Goal: Task Accomplishment & Management: Manage account settings

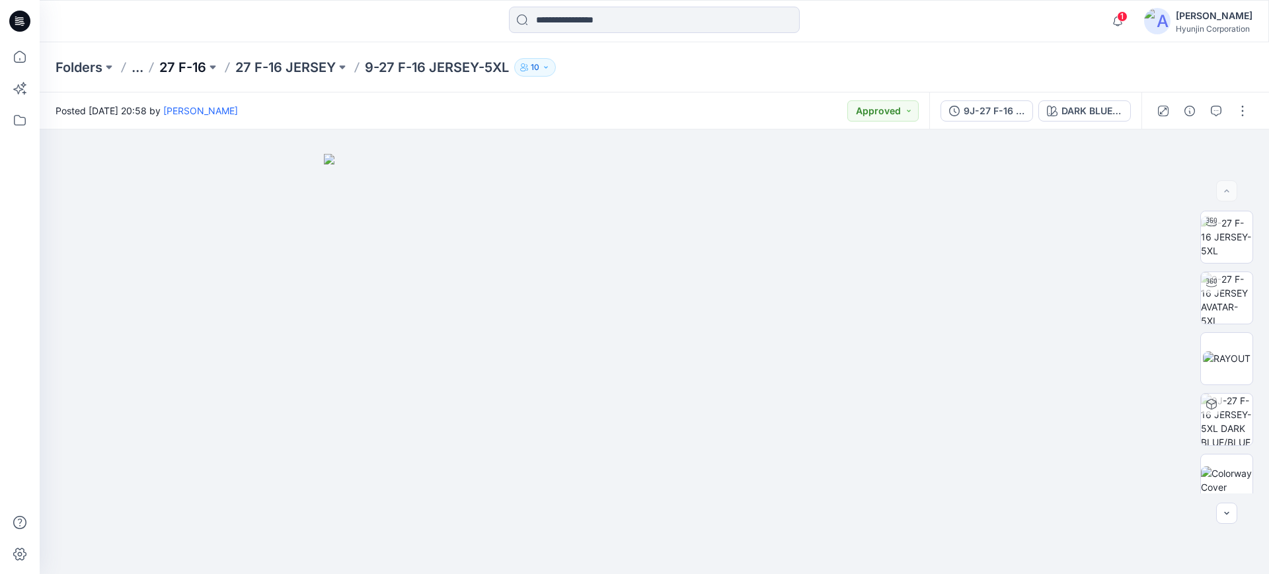
click at [189, 67] on p "27 F-16" at bounding box center [182, 67] width 47 height 19
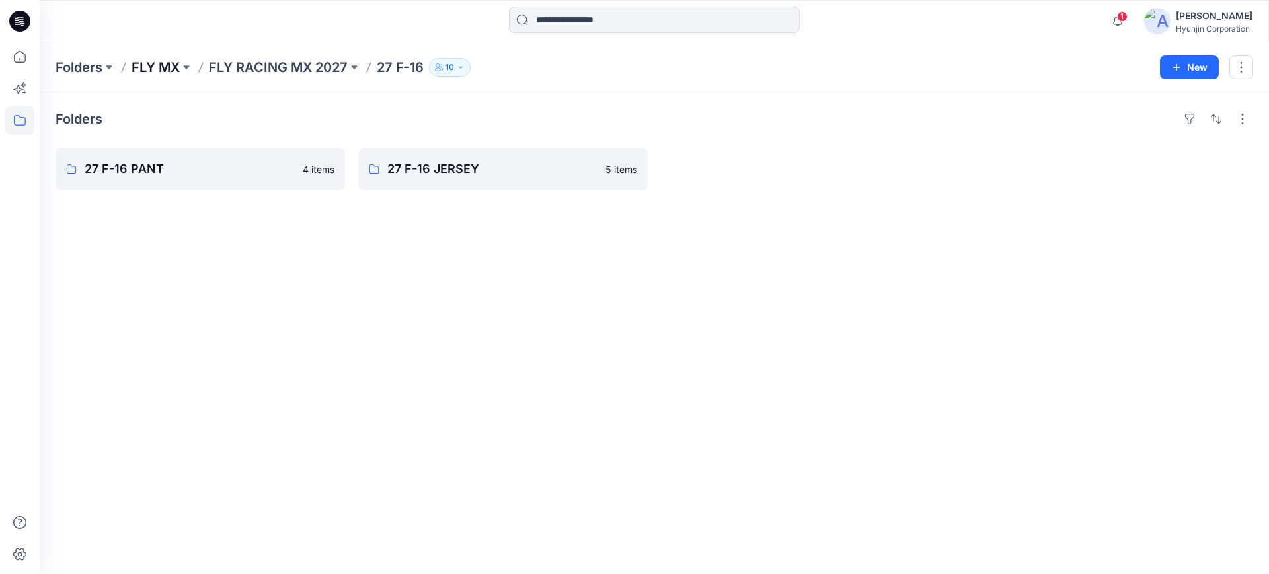
click at [142, 66] on p "FLY MX" at bounding box center [156, 67] width 48 height 19
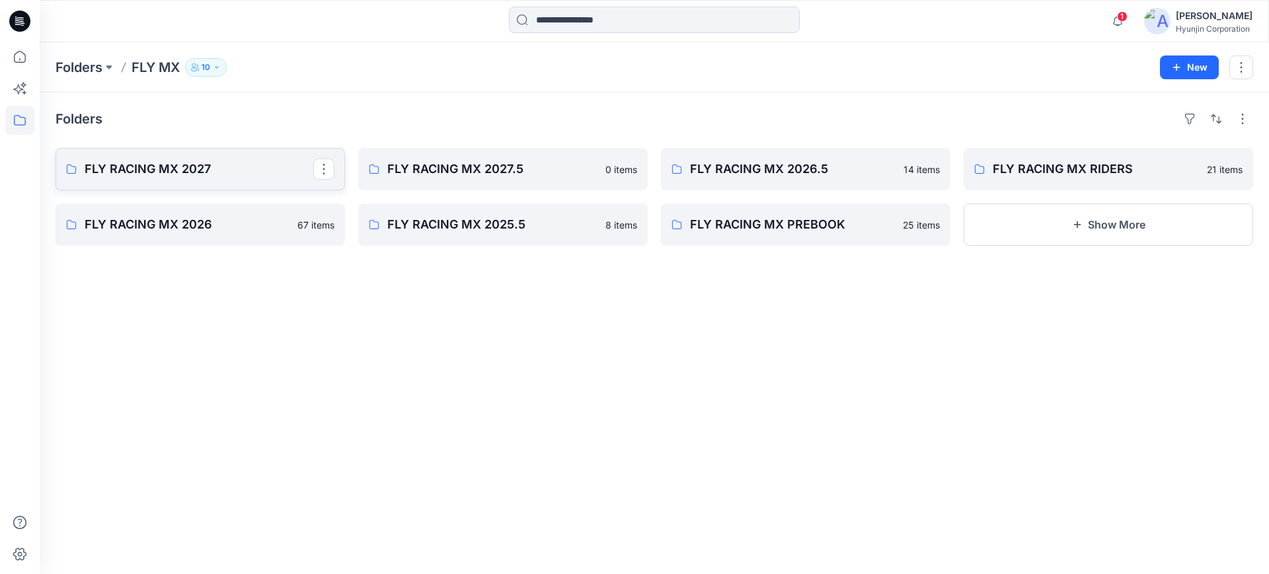
click at [238, 165] on p "FLY RACING MX 2027" at bounding box center [199, 169] width 229 height 19
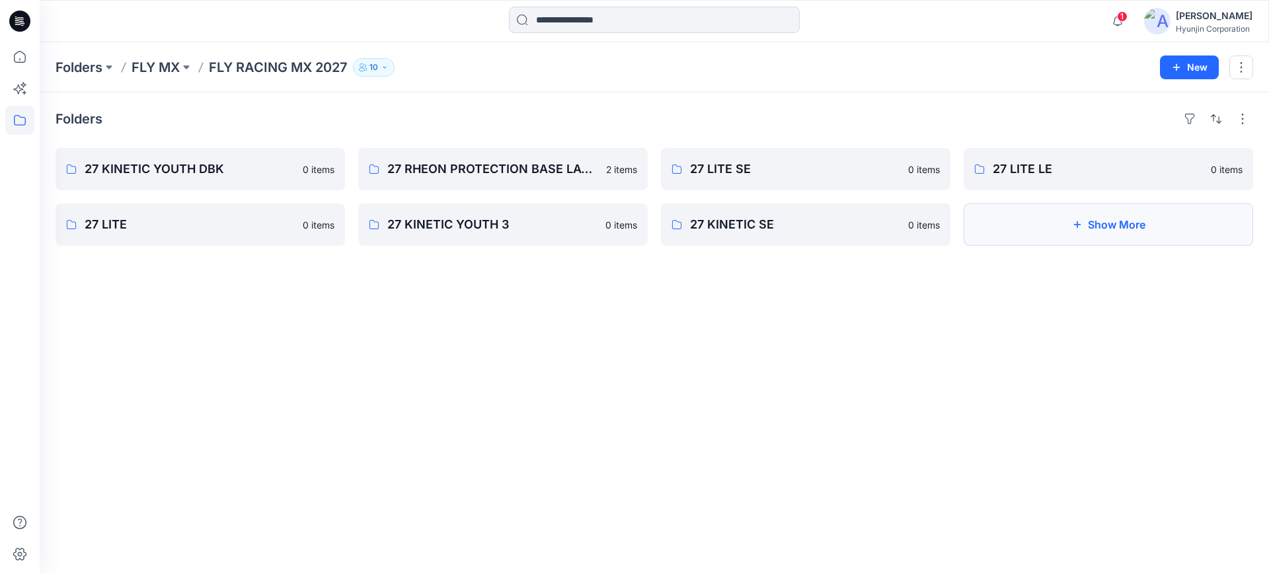
click at [1082, 229] on icon "button" at bounding box center [1077, 224] width 11 height 11
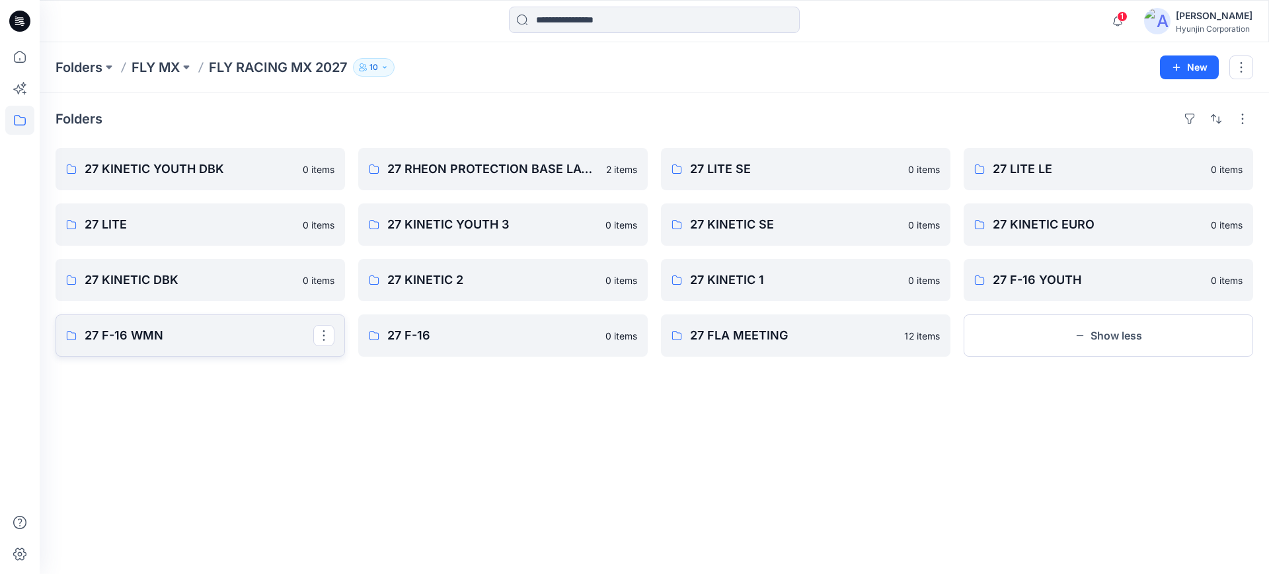
click at [216, 336] on p "27 F-16 WMN" at bounding box center [199, 336] width 229 height 19
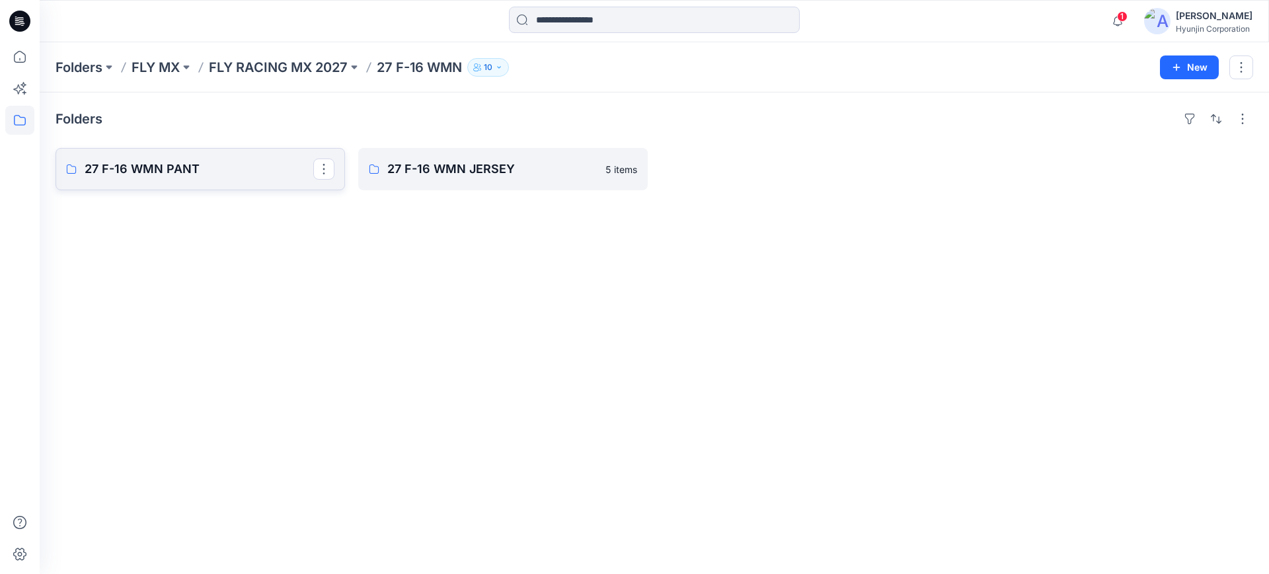
click at [225, 169] on p "27 F-16 WMN PANT" at bounding box center [199, 169] width 229 height 19
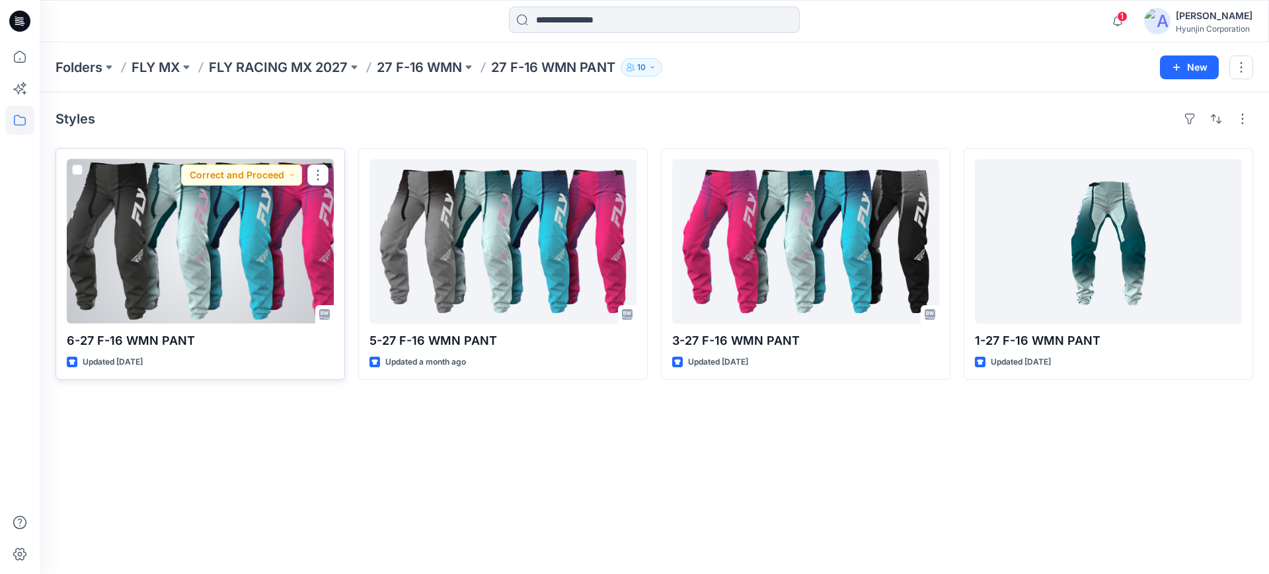
click at [227, 245] on div at bounding box center [200, 241] width 267 height 165
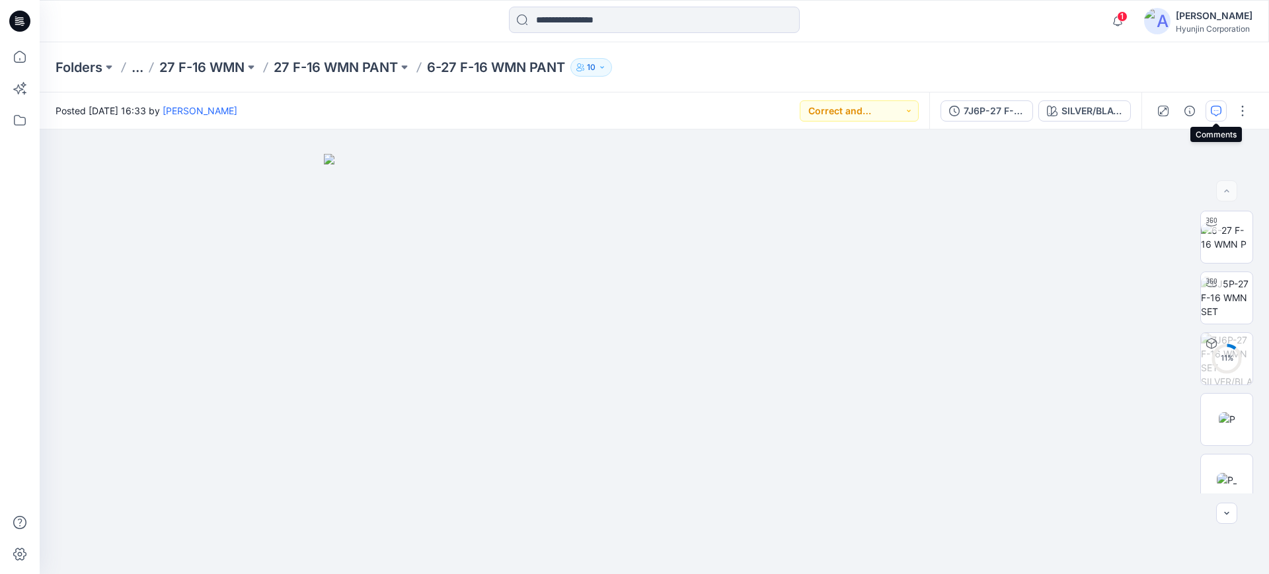
click at [1212, 113] on icon "button" at bounding box center [1216, 111] width 11 height 11
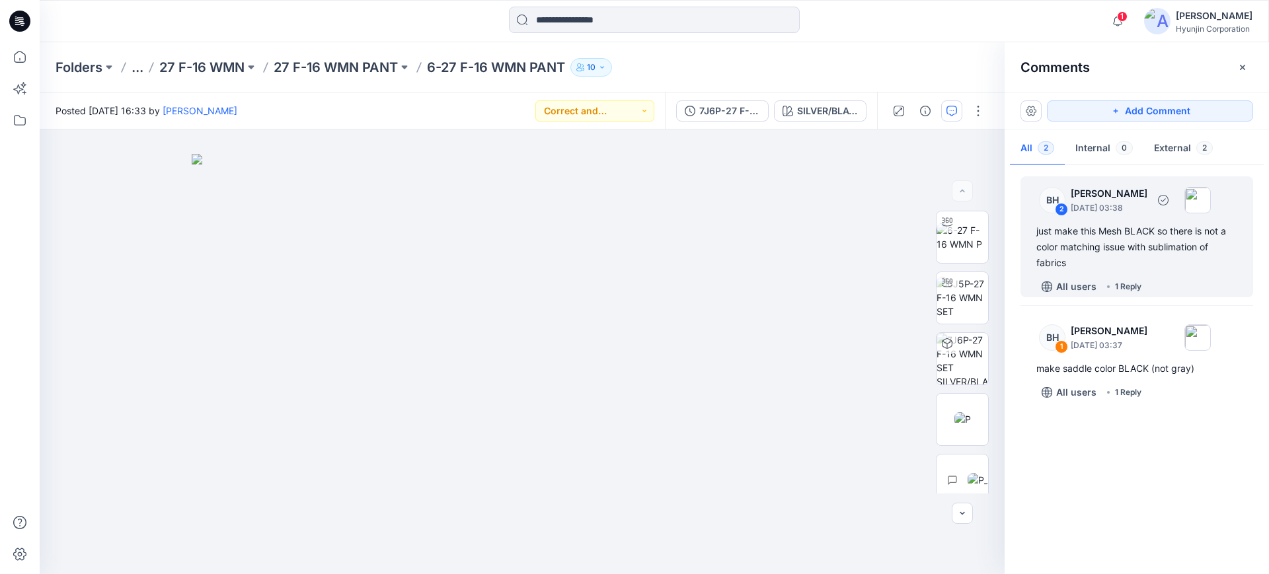
click at [1085, 245] on div "just make this Mesh BLACK so there is not a color matching issue with sublimati…" at bounding box center [1137, 247] width 201 height 48
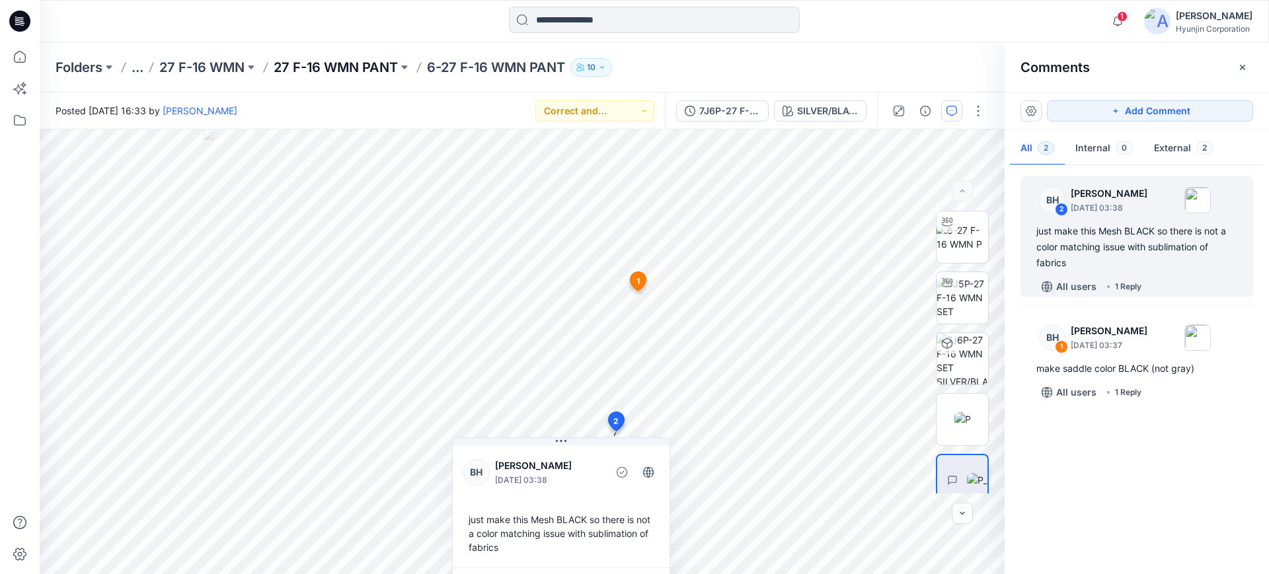
click at [370, 73] on p "27 F-16 WMN PANT" at bounding box center [336, 67] width 124 height 19
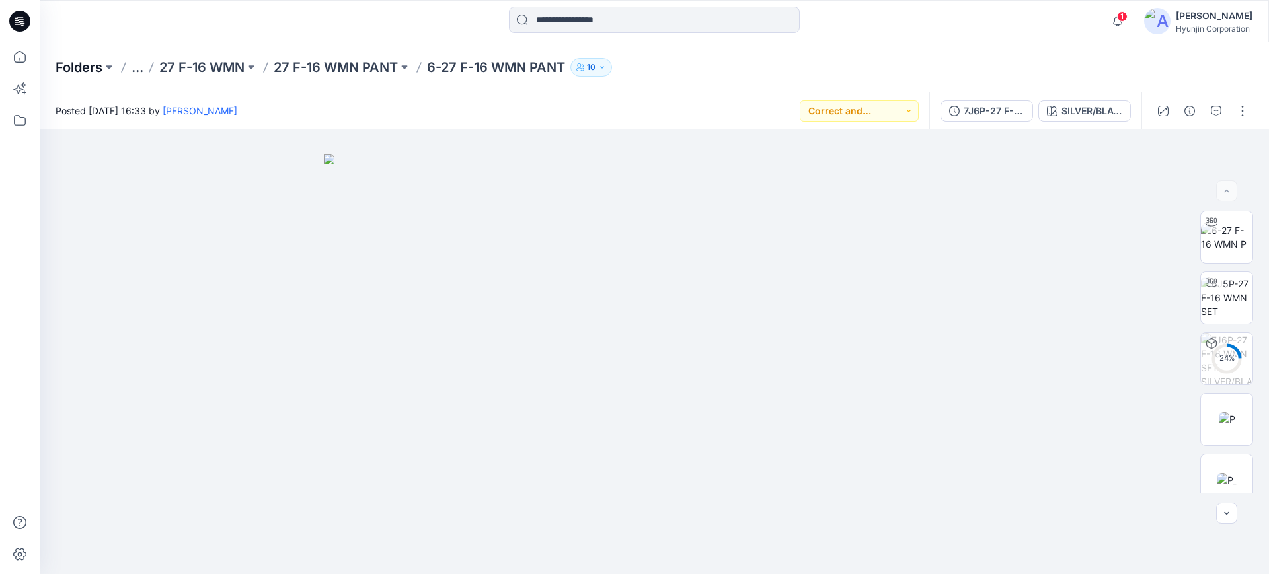
click at [91, 69] on p "Folders" at bounding box center [79, 67] width 47 height 19
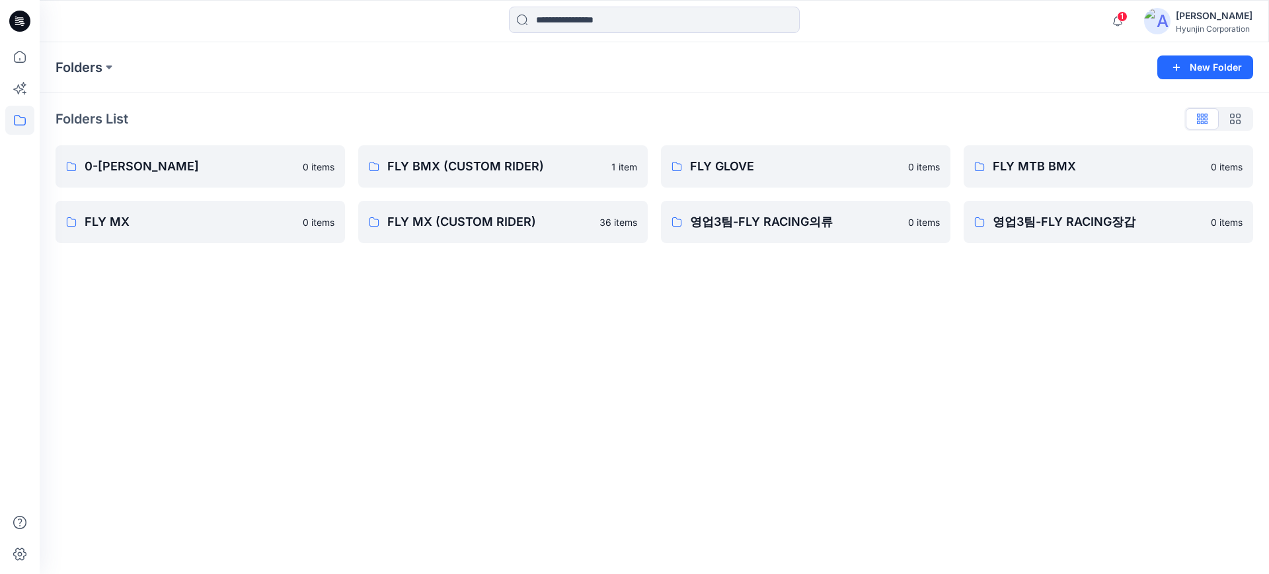
click at [24, 125] on icon at bounding box center [20, 120] width 12 height 11
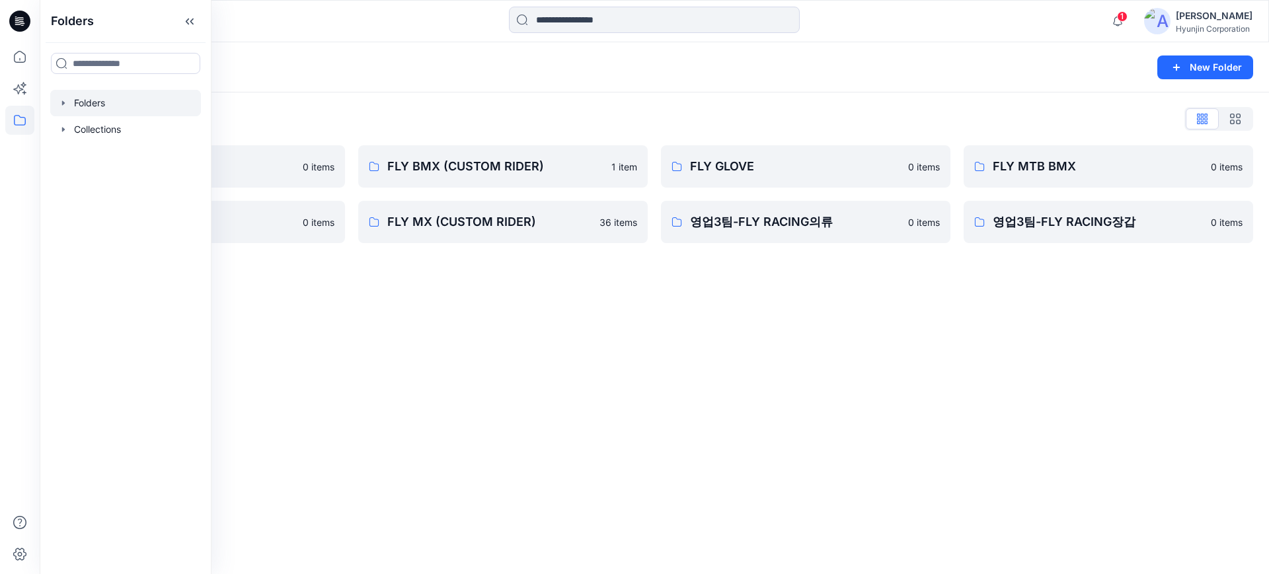
click at [686, 349] on div "Folders New Folder Folders List 0-HYUNJIN 0 items FLY MX 0 items FLY BMX (CUSTO…" at bounding box center [655, 308] width 1230 height 532
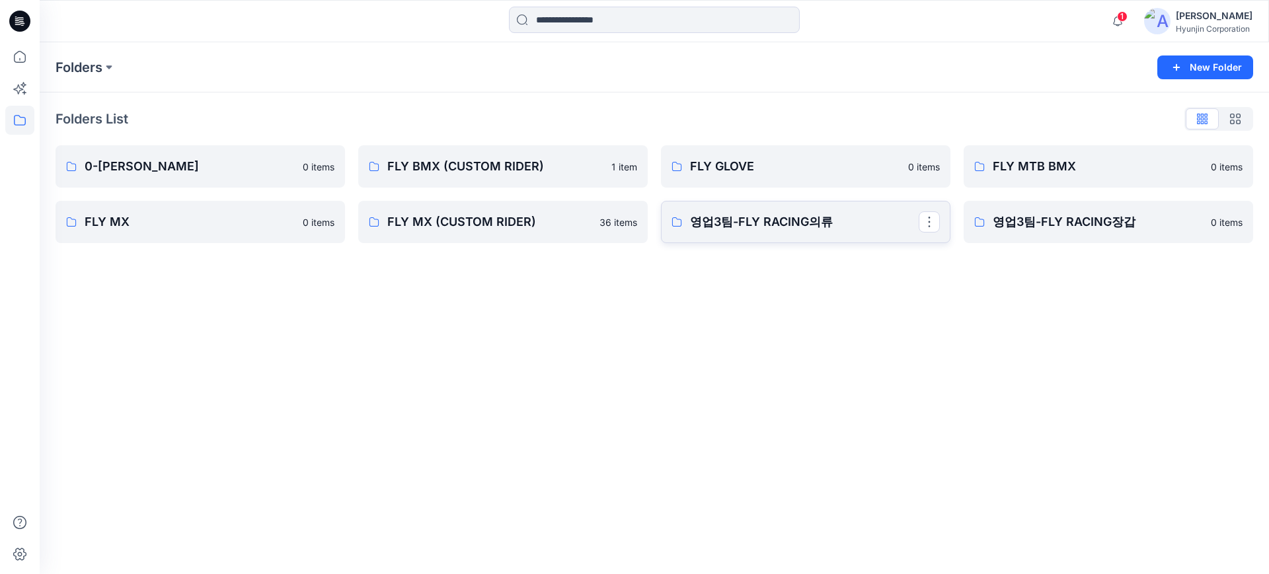
click at [792, 242] on link "영업3팀-FLY RACING의류" at bounding box center [806, 222] width 290 height 42
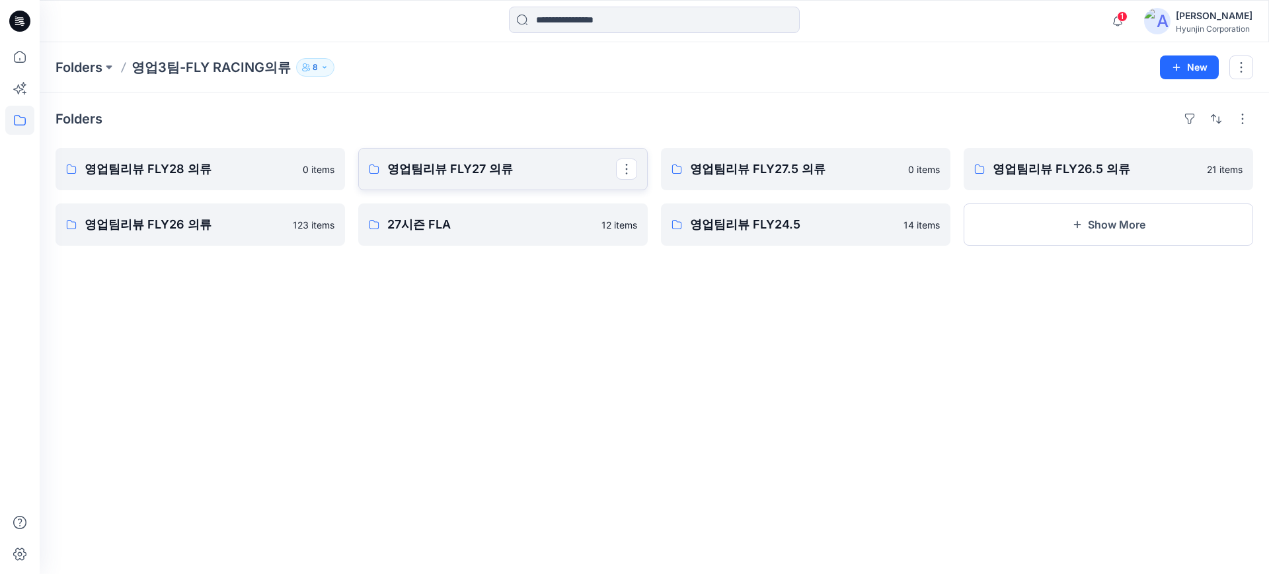
click at [418, 169] on p "영업팀리뷰 FLY27 의류" at bounding box center [501, 169] width 229 height 19
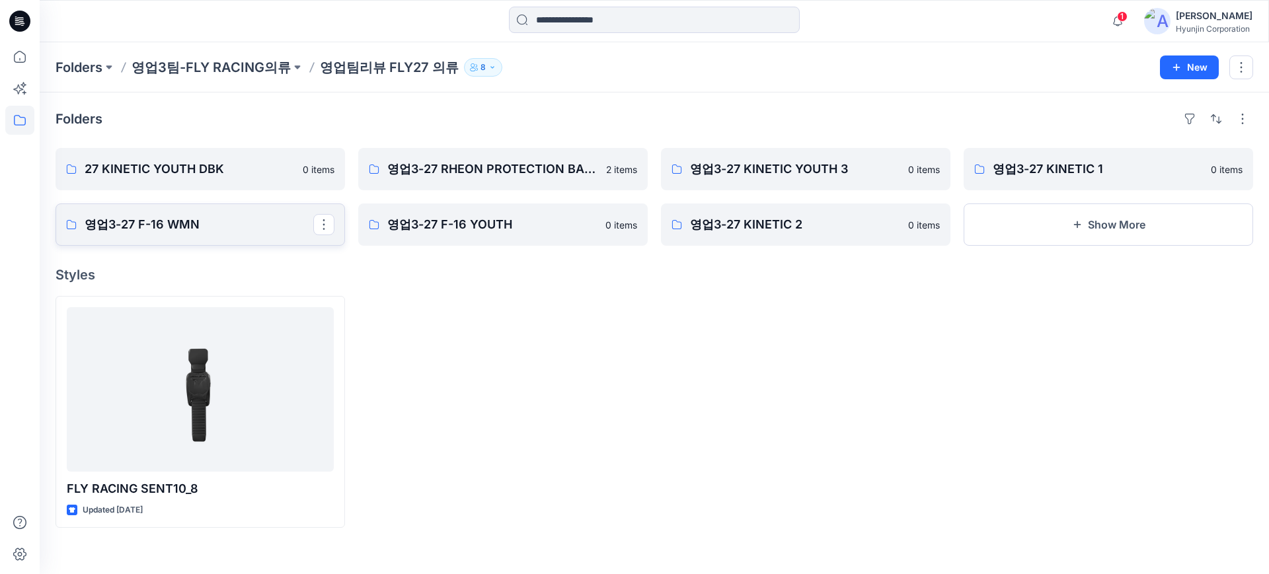
click at [235, 237] on link "영업3-27 F-16 WMN" at bounding box center [201, 225] width 290 height 42
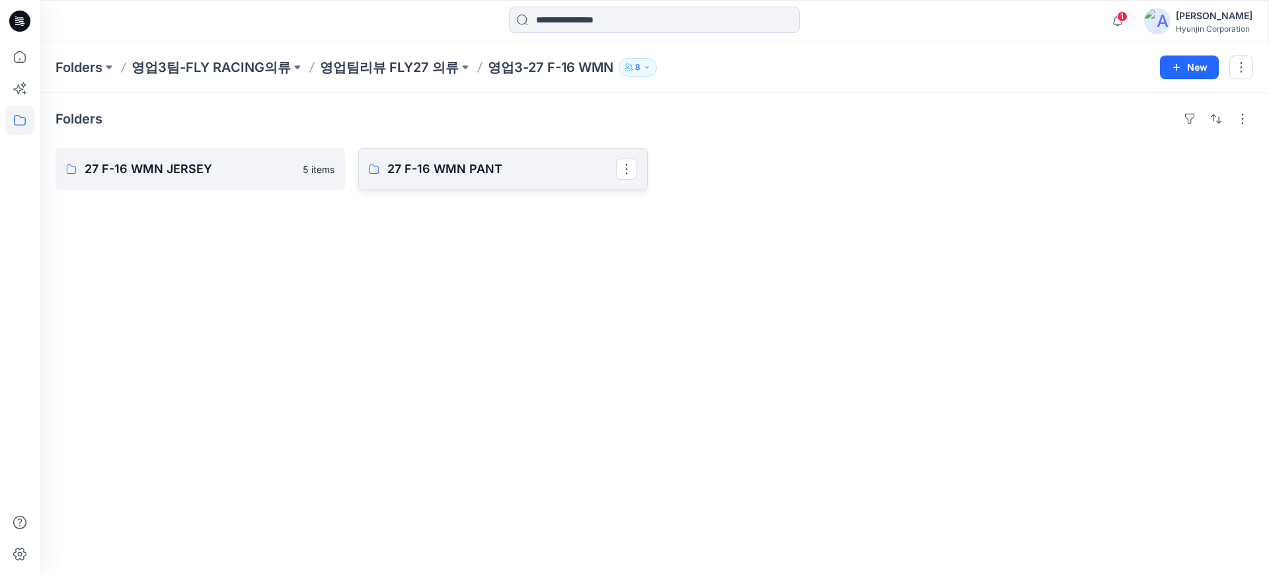
click at [414, 174] on p "27 F-16 WMN PANT" at bounding box center [501, 169] width 229 height 19
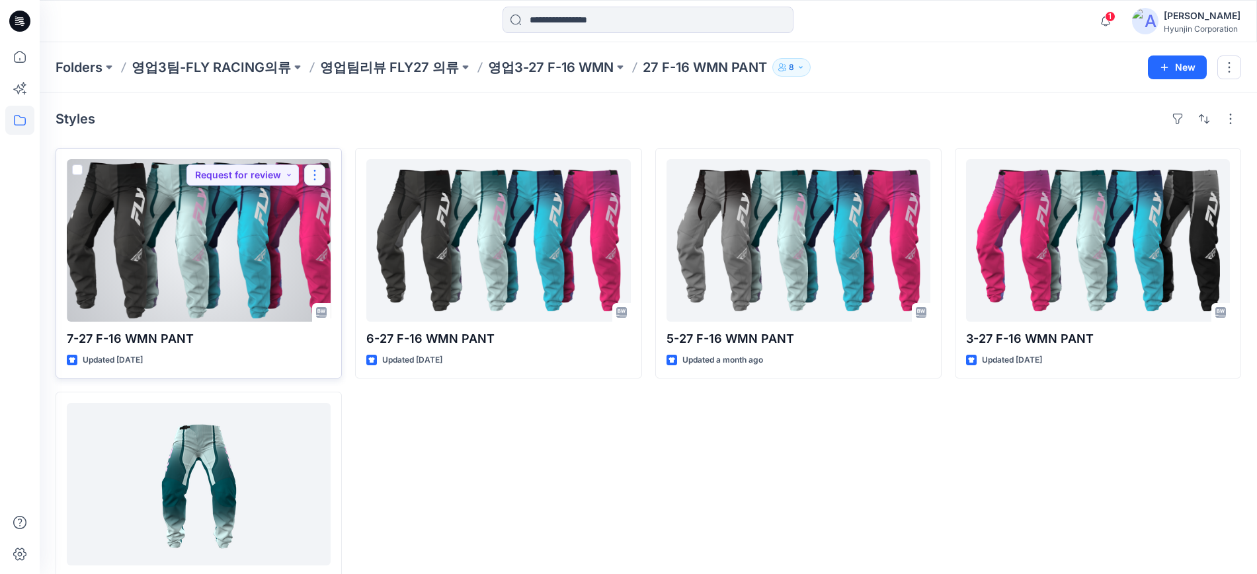
click at [321, 180] on button "button" at bounding box center [314, 175] width 21 height 21
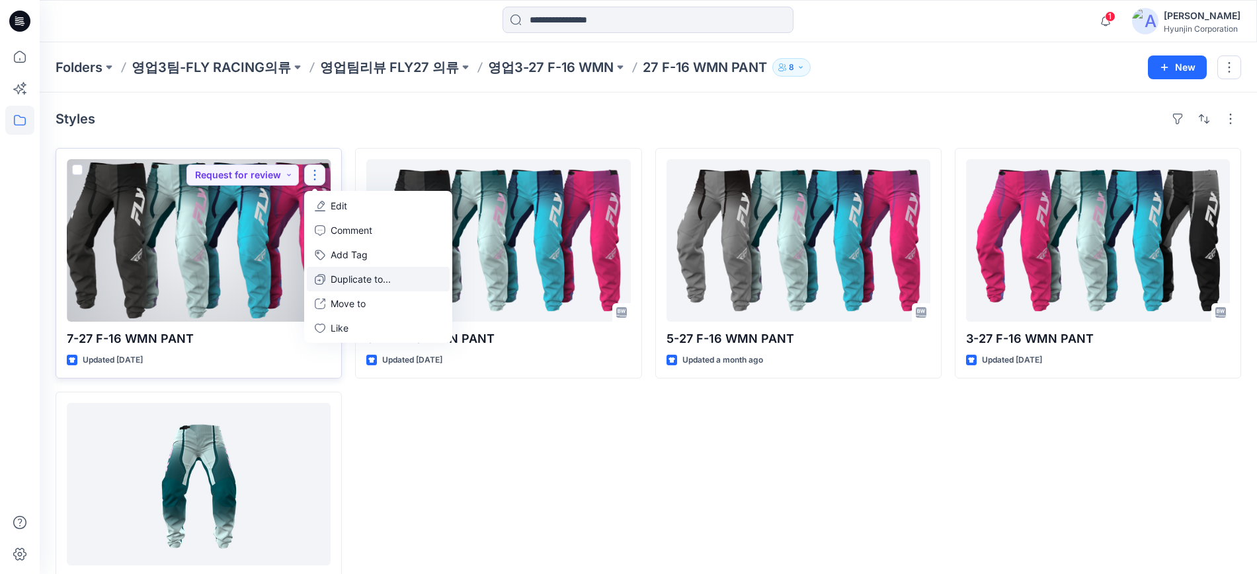
click at [376, 283] on p "Duplicate to..." at bounding box center [361, 279] width 60 height 14
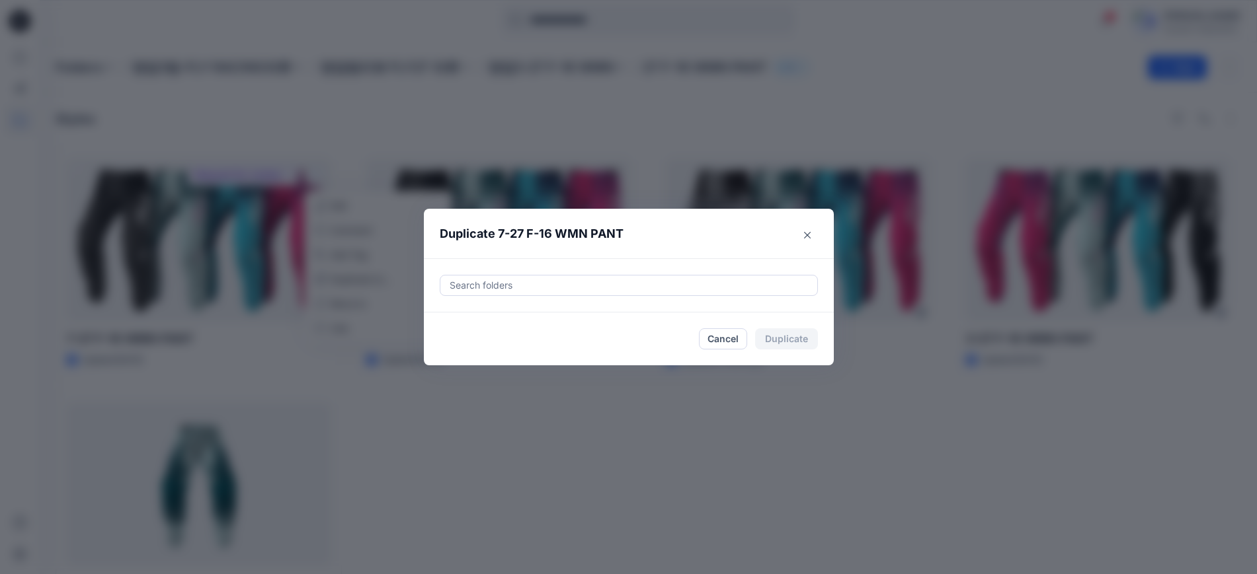
click at [608, 290] on div at bounding box center [628, 286] width 361 height 16
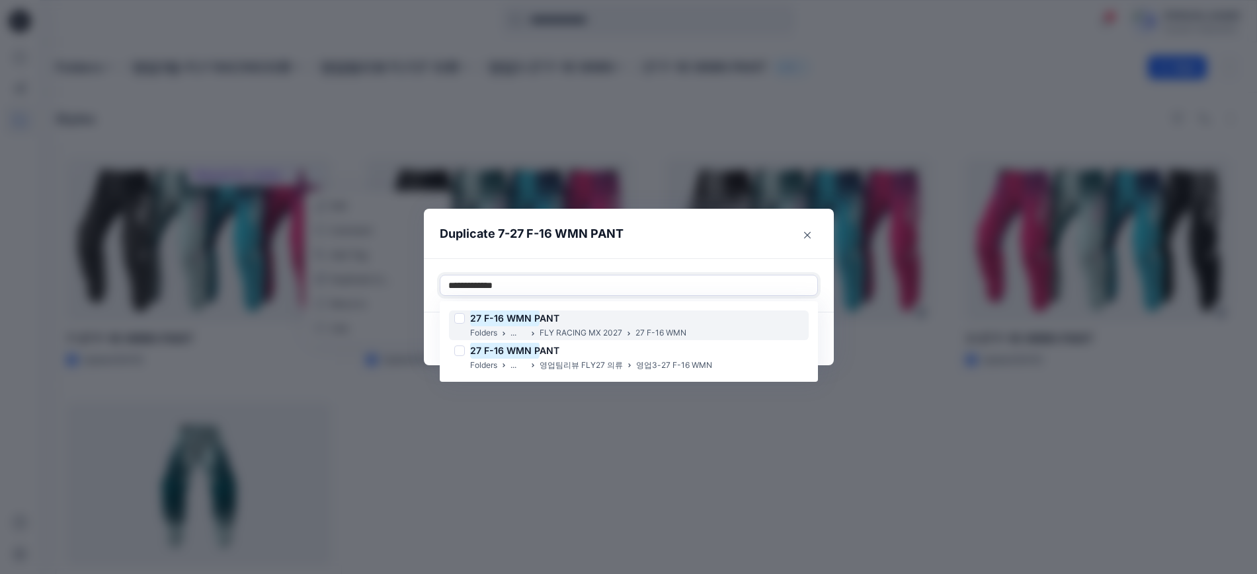
click at [604, 317] on div "27 F-16 WMN P ANT" at bounding box center [570, 319] width 232 height 16
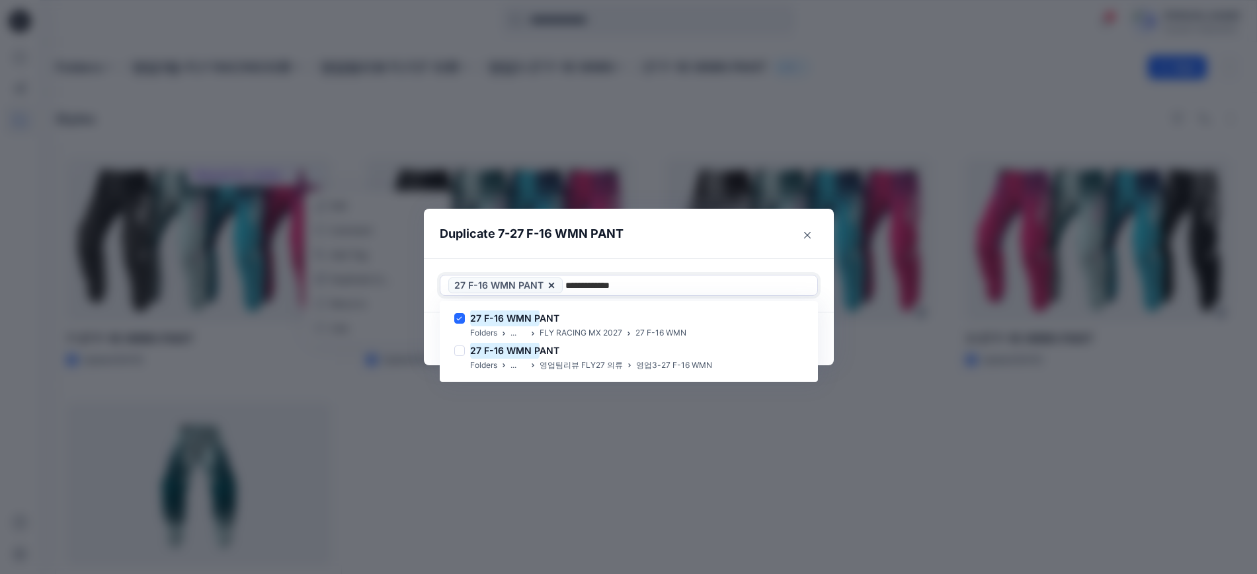
type input "**********"
click at [727, 251] on header "Duplicate 7-27 F-16 WMN PANT" at bounding box center [615, 234] width 383 height 50
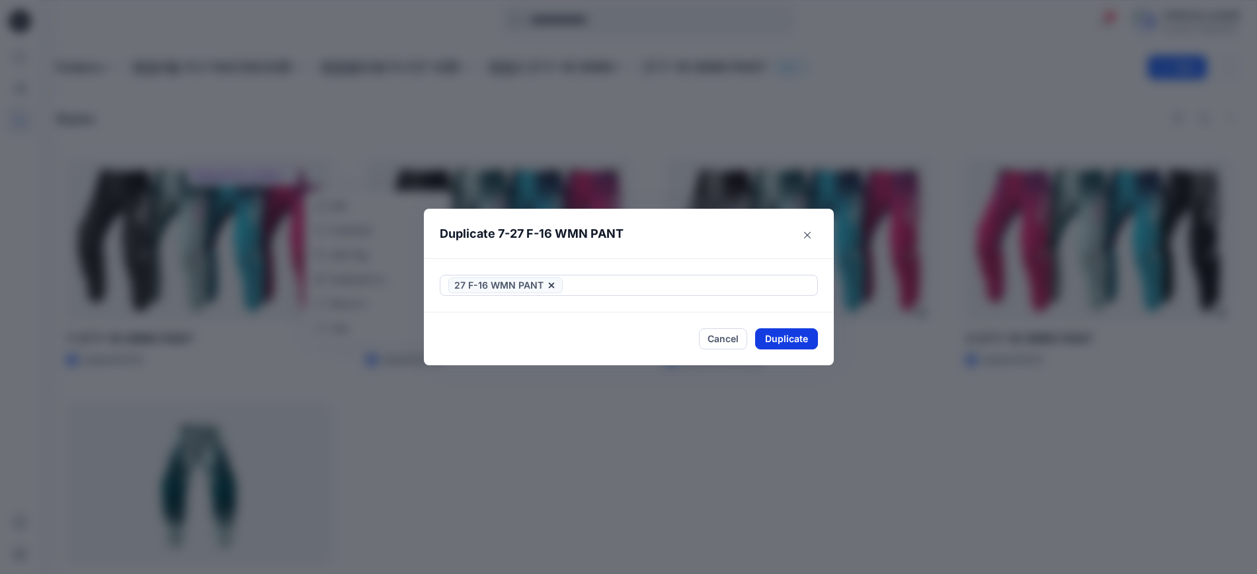
click at [789, 340] on button "Duplicate" at bounding box center [786, 339] width 63 height 21
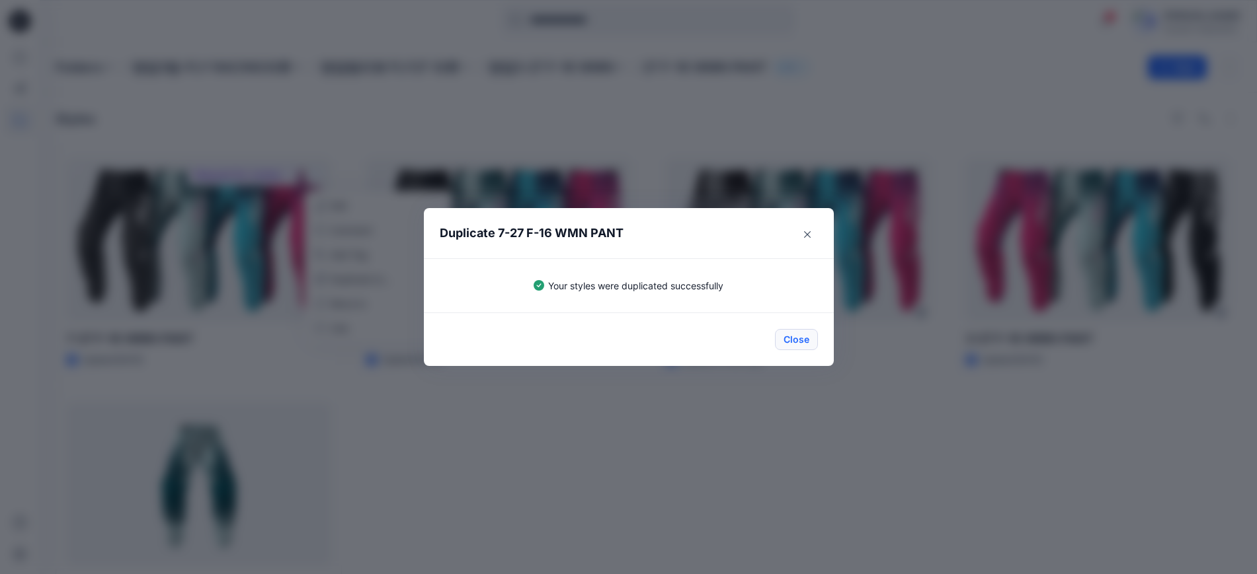
click at [784, 336] on button "Close" at bounding box center [796, 339] width 43 height 21
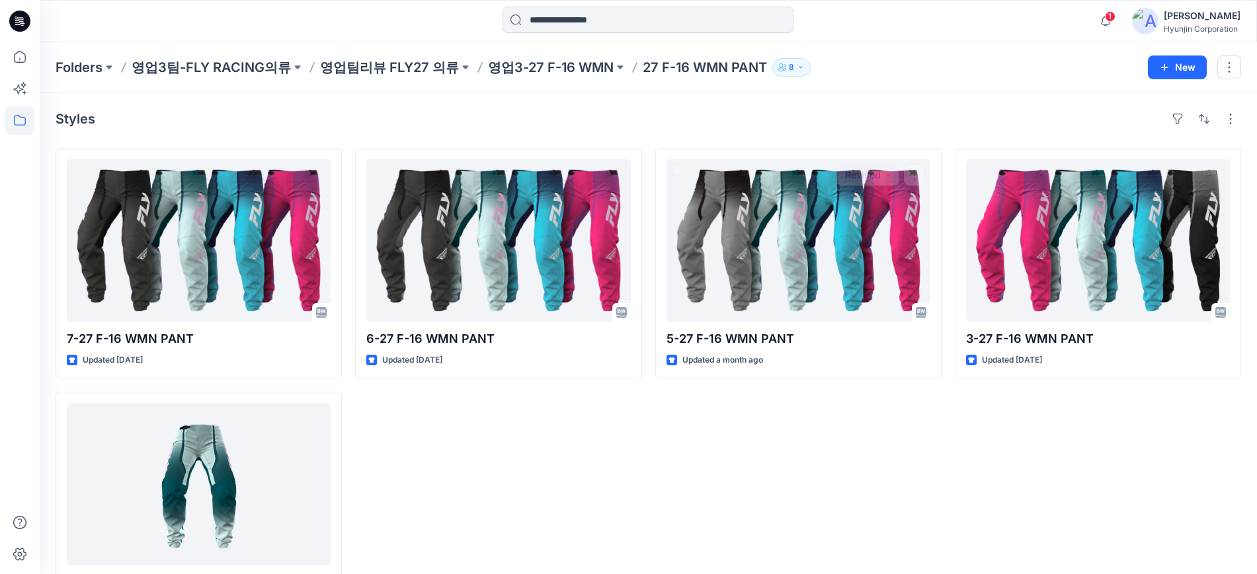
click at [493, 472] on div "6-27 F-16 WMN PANT Updated [DATE]" at bounding box center [498, 385] width 286 height 474
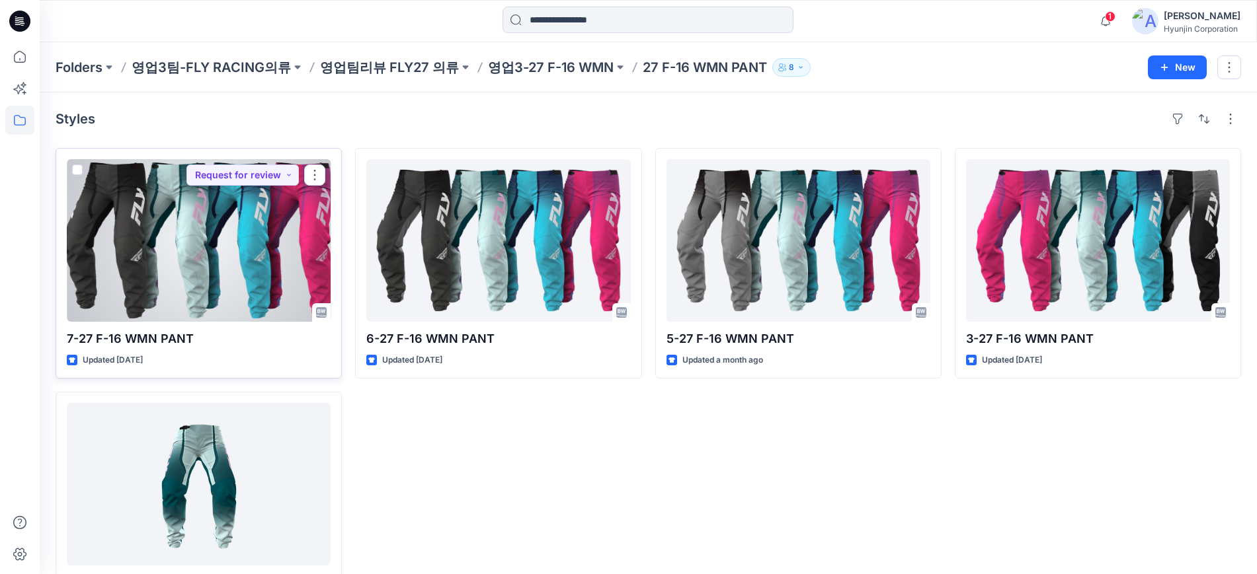
click at [269, 247] on div at bounding box center [199, 240] width 264 height 163
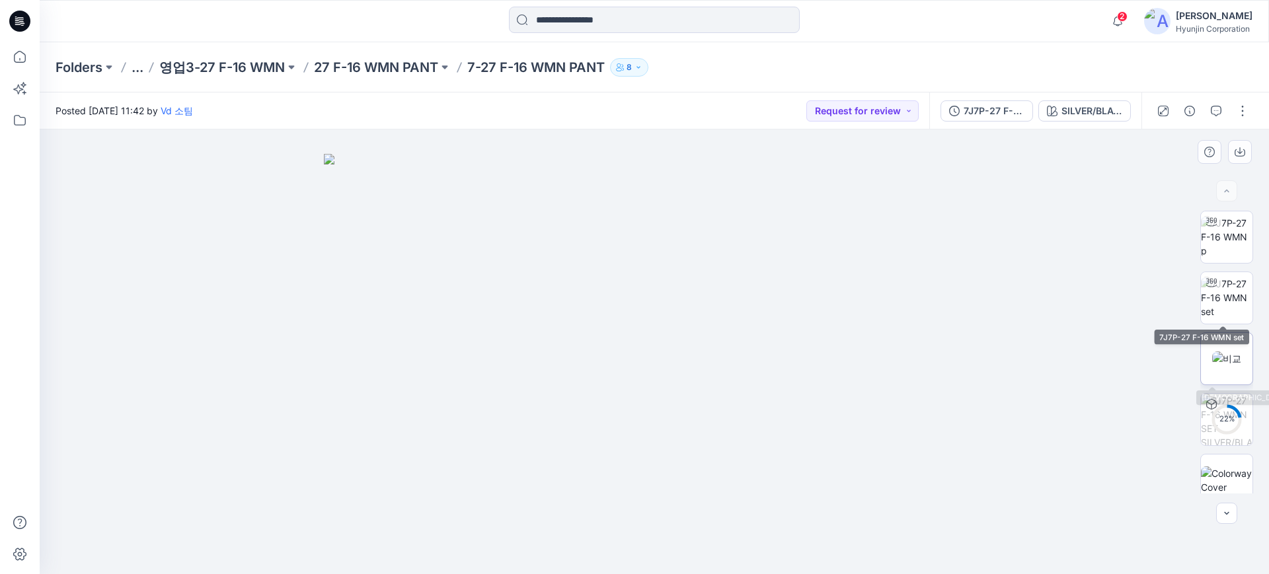
click at [1218, 352] on img at bounding box center [1226, 359] width 29 height 14
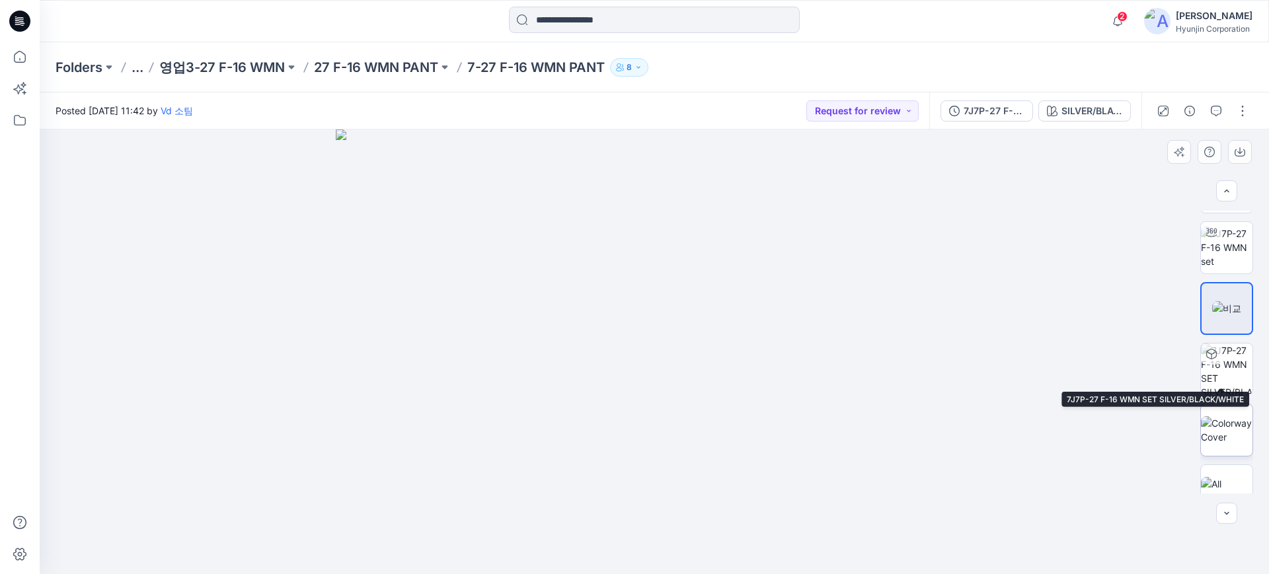
scroll to position [74, 0]
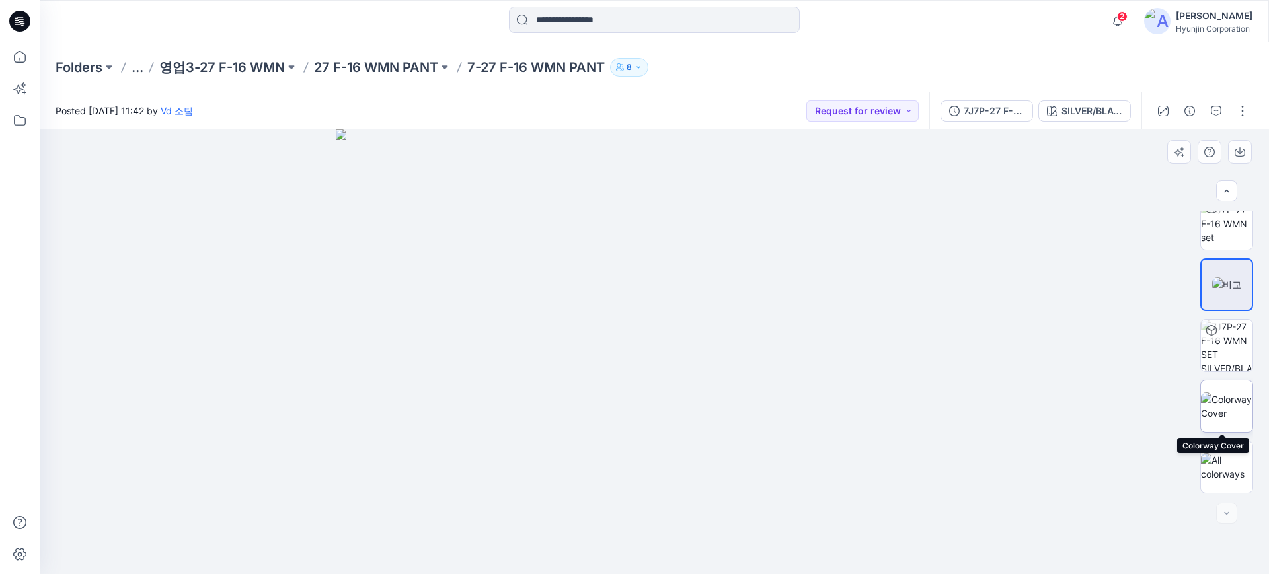
click at [1225, 403] on img at bounding box center [1227, 407] width 52 height 28
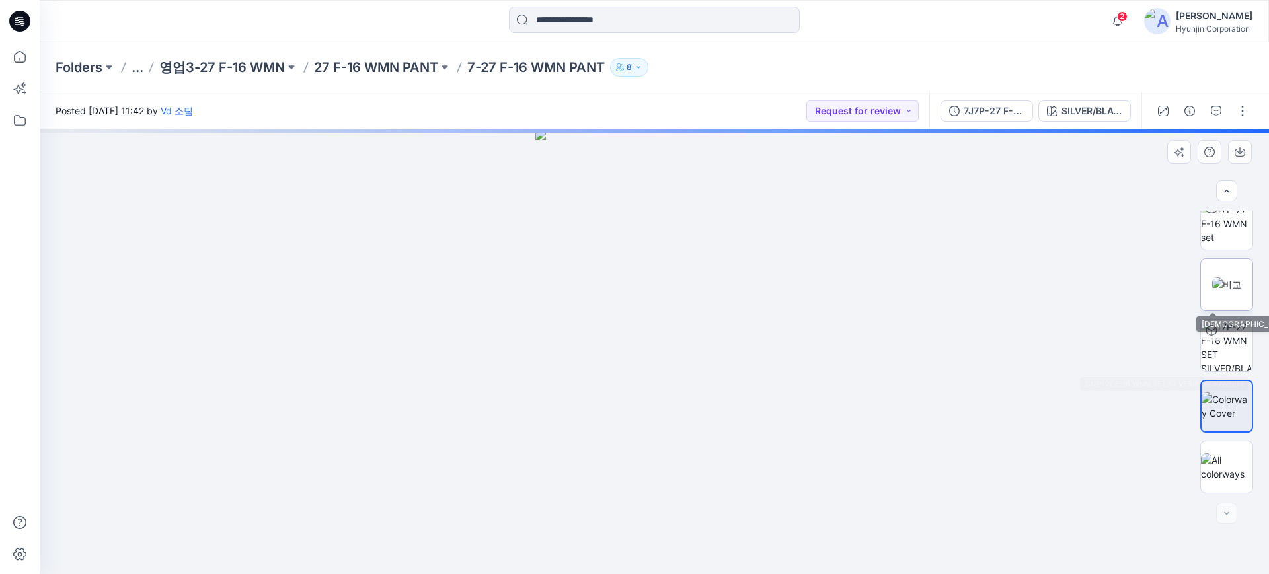
click at [1223, 284] on img at bounding box center [1226, 285] width 29 height 14
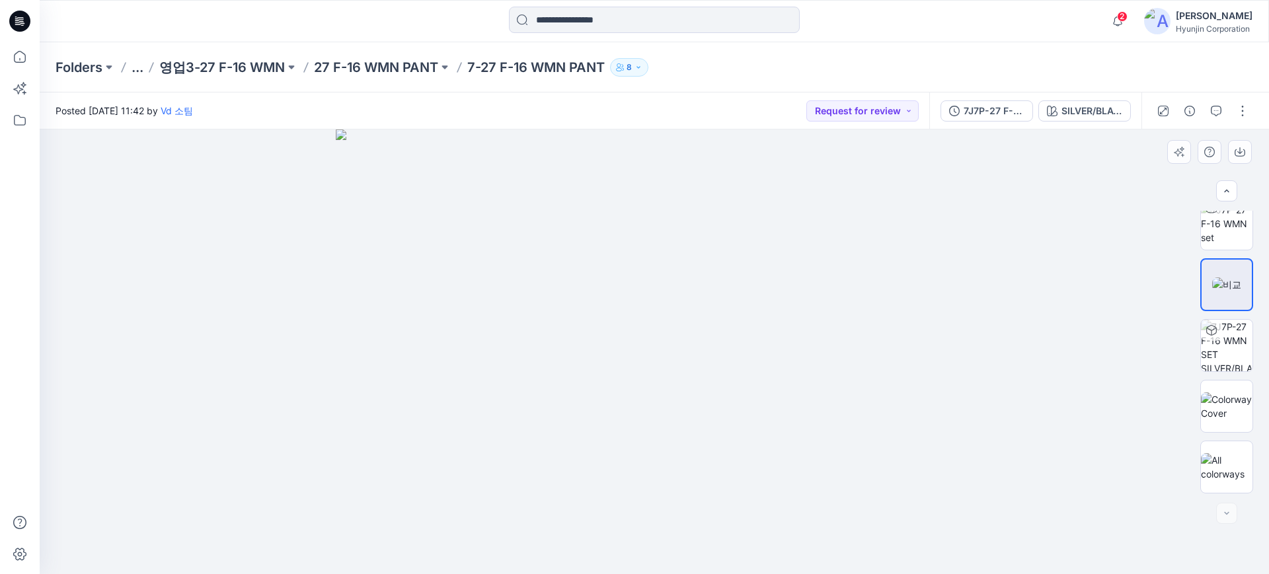
click at [978, 200] on div at bounding box center [655, 352] width 1230 height 445
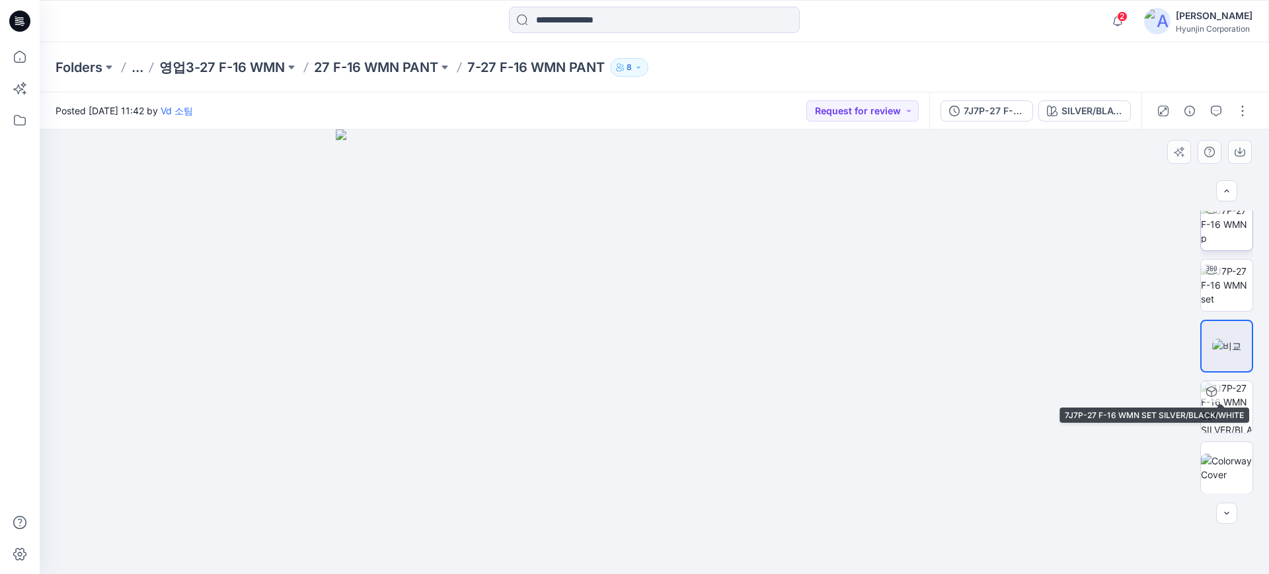
scroll to position [0, 0]
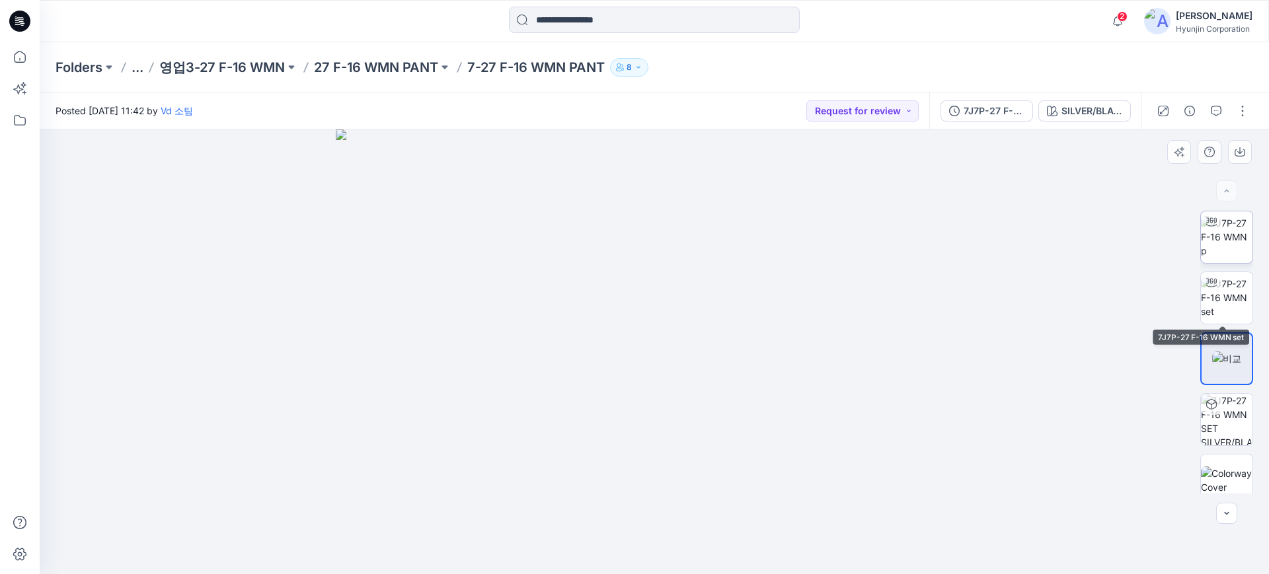
click at [1222, 243] on img at bounding box center [1227, 237] width 52 height 42
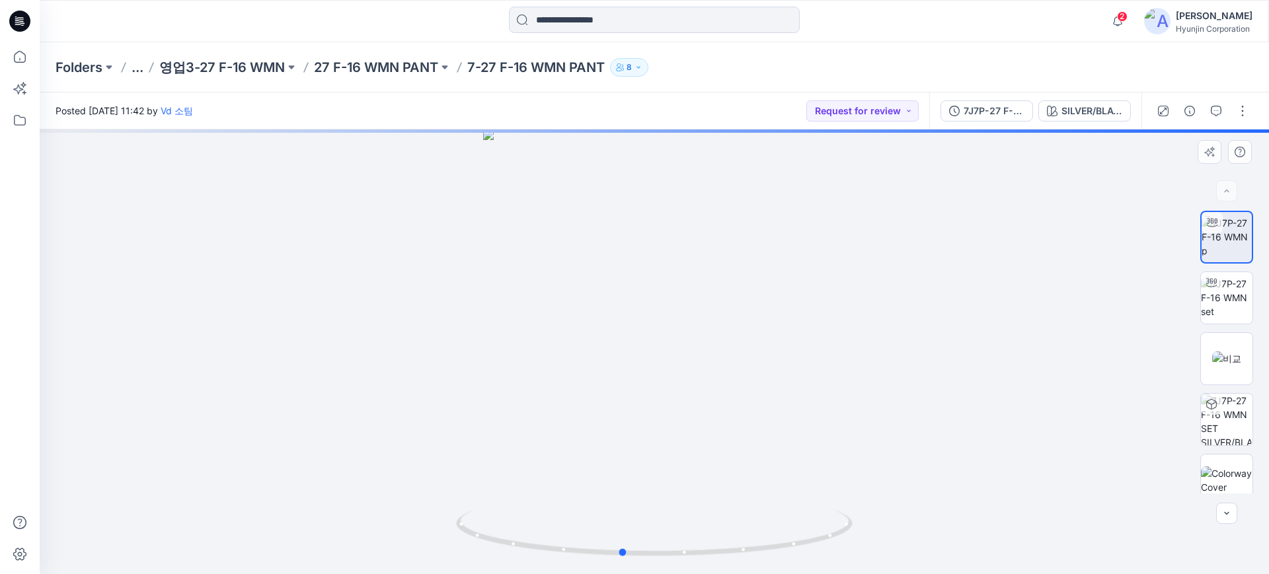
drag, startPoint x: 793, startPoint y: 514, endPoint x: 917, endPoint y: 294, distance: 252.5
click at [760, 489] on div at bounding box center [655, 352] width 1230 height 445
click at [1097, 105] on div "SILVER/BLACK/WHITE" at bounding box center [1092, 111] width 61 height 15
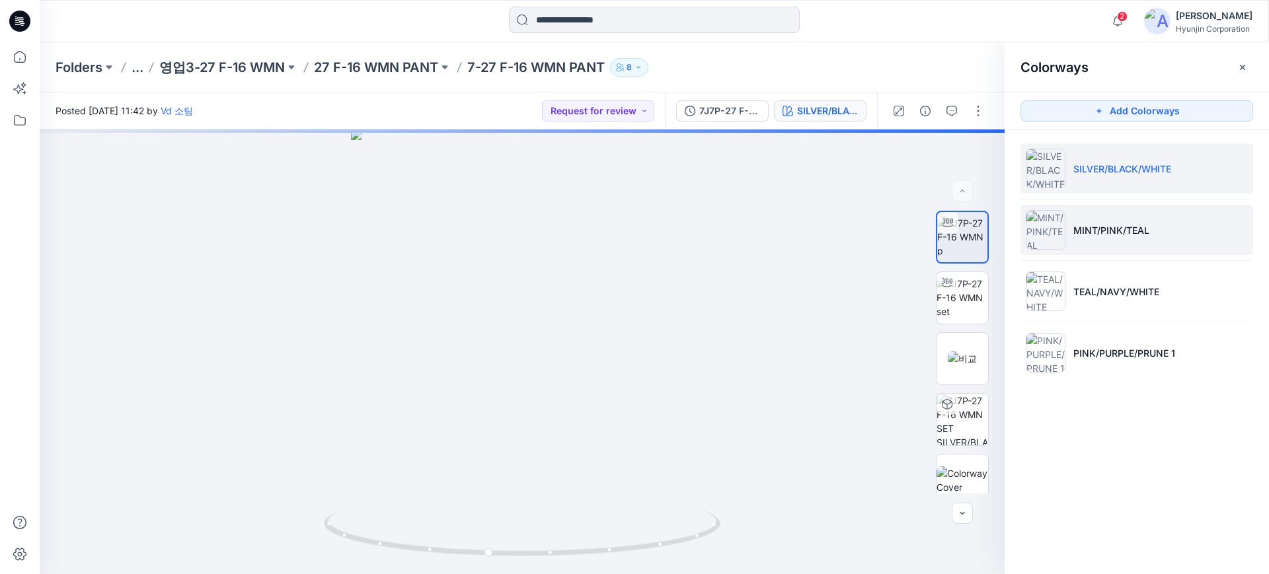
click at [1121, 232] on p "MINT/PINK/TEAL" at bounding box center [1112, 230] width 76 height 14
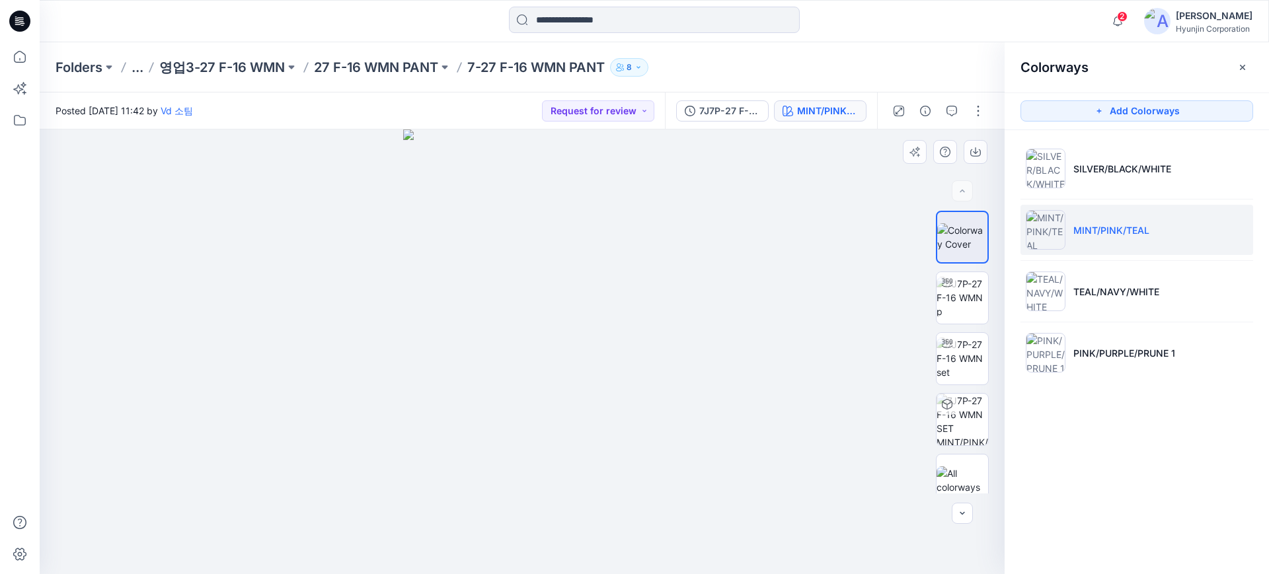
drag, startPoint x: 649, startPoint y: 451, endPoint x: 773, endPoint y: 418, distance: 128.4
click at [777, 417] on div at bounding box center [522, 352] width 965 height 445
drag, startPoint x: 635, startPoint y: 452, endPoint x: 729, endPoint y: 432, distance: 95.9
click at [729, 432] on div at bounding box center [522, 352] width 965 height 445
click at [961, 287] on img at bounding box center [963, 298] width 52 height 42
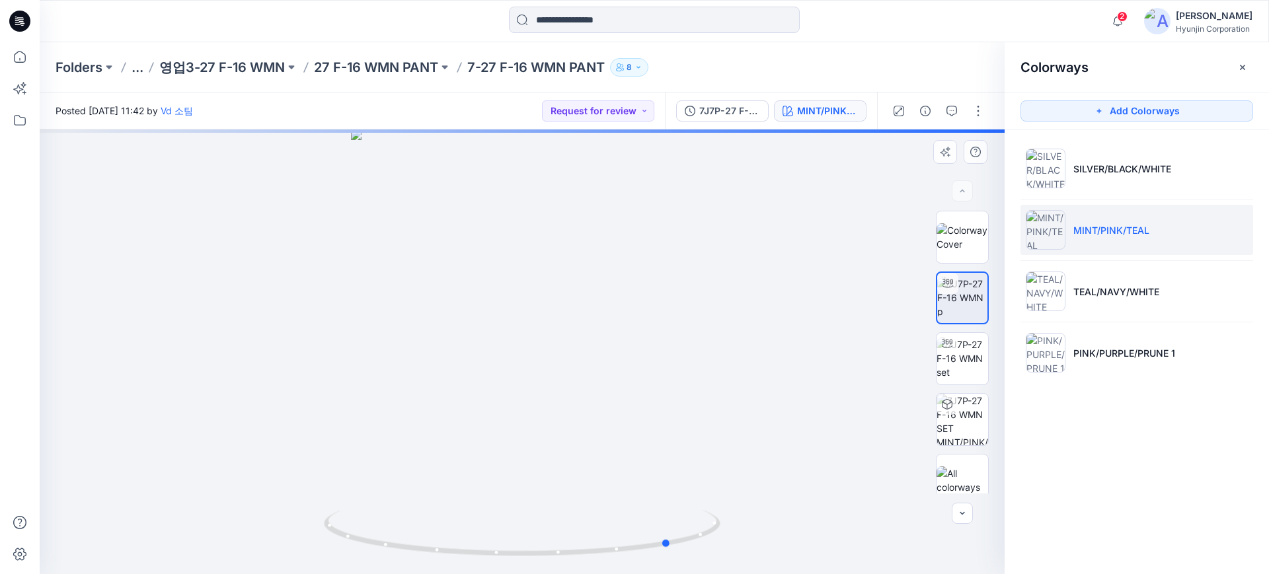
drag, startPoint x: 617, startPoint y: 457, endPoint x: 637, endPoint y: 454, distance: 20.1
click at [637, 454] on div at bounding box center [522, 352] width 965 height 445
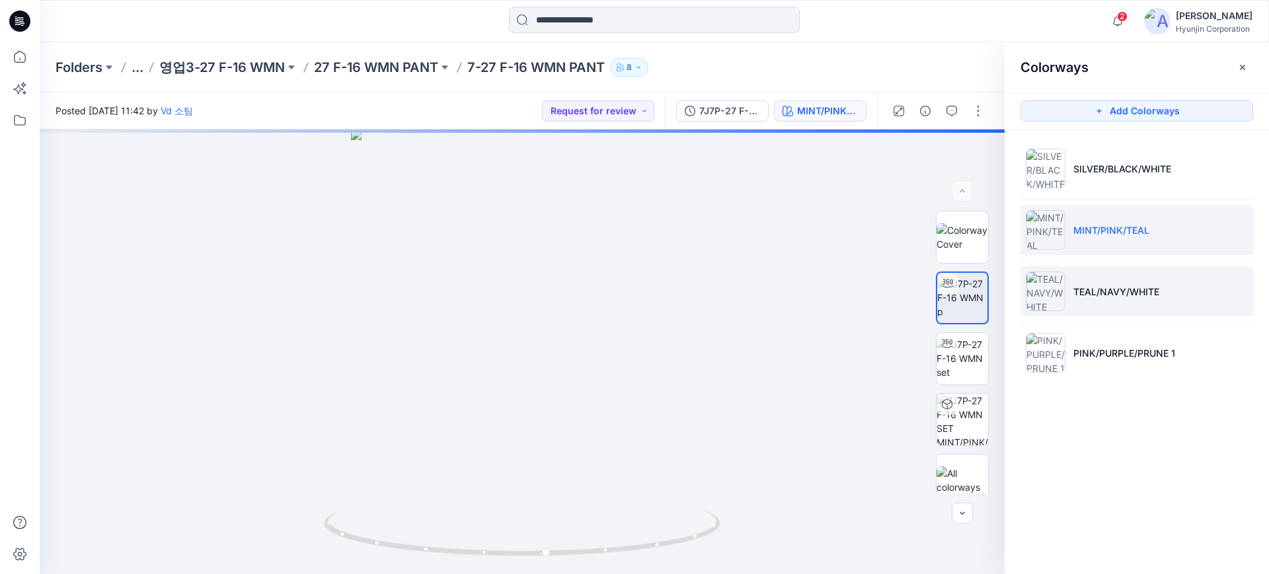
click at [1104, 297] on p "TEAL/NAVY/WHITE" at bounding box center [1117, 292] width 86 height 14
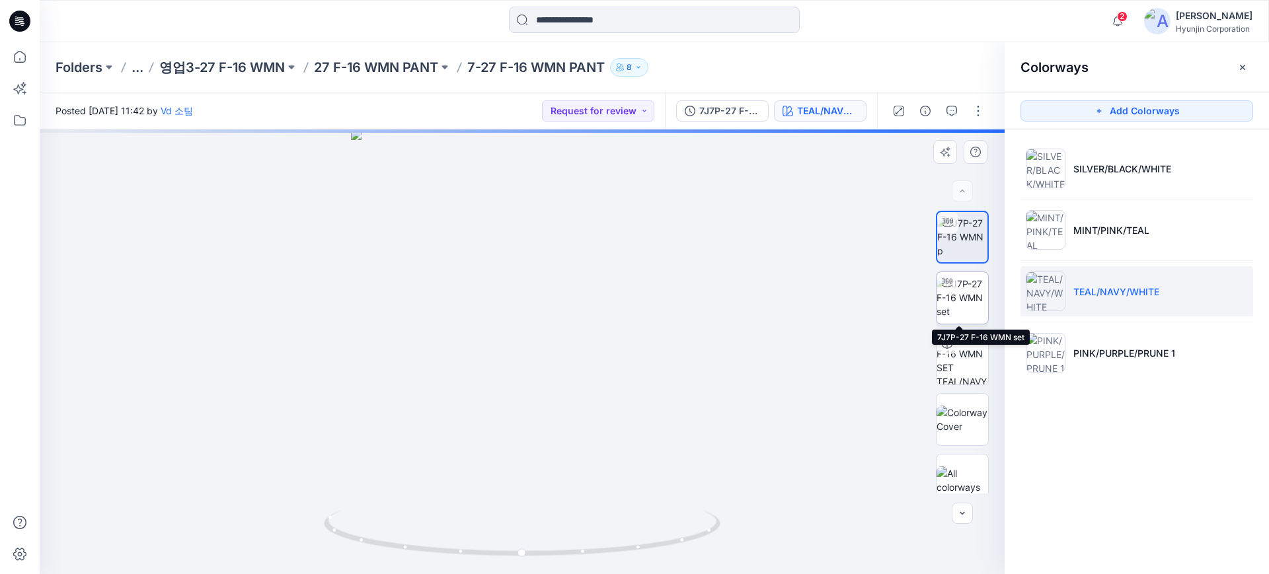
click at [949, 307] on img at bounding box center [963, 298] width 52 height 42
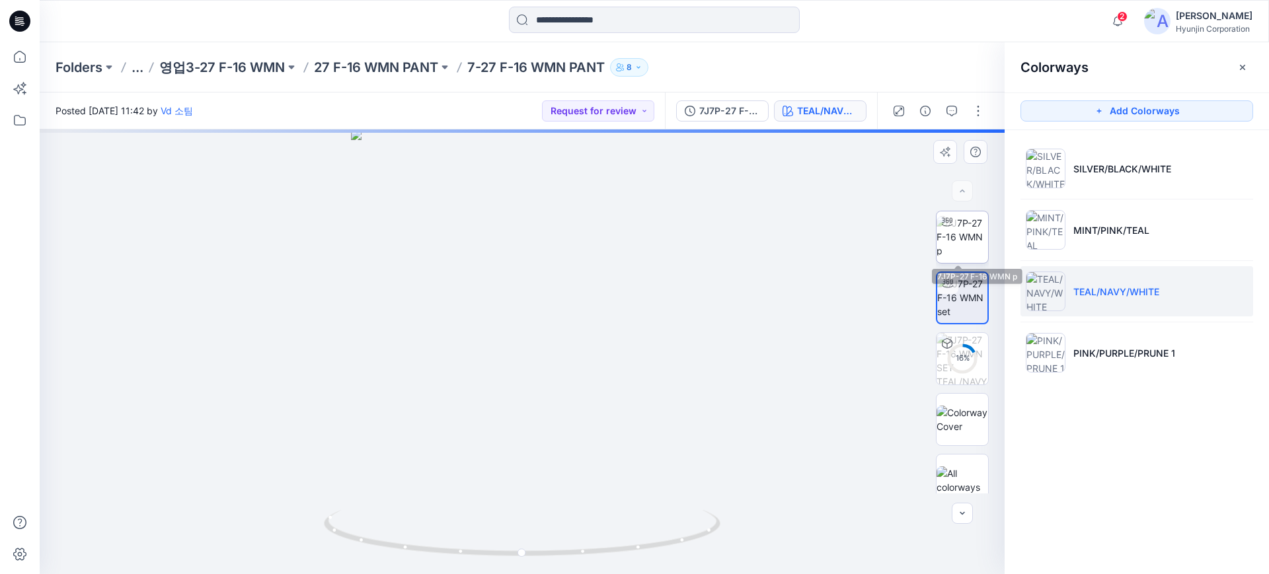
click at [967, 235] on img at bounding box center [963, 237] width 52 height 42
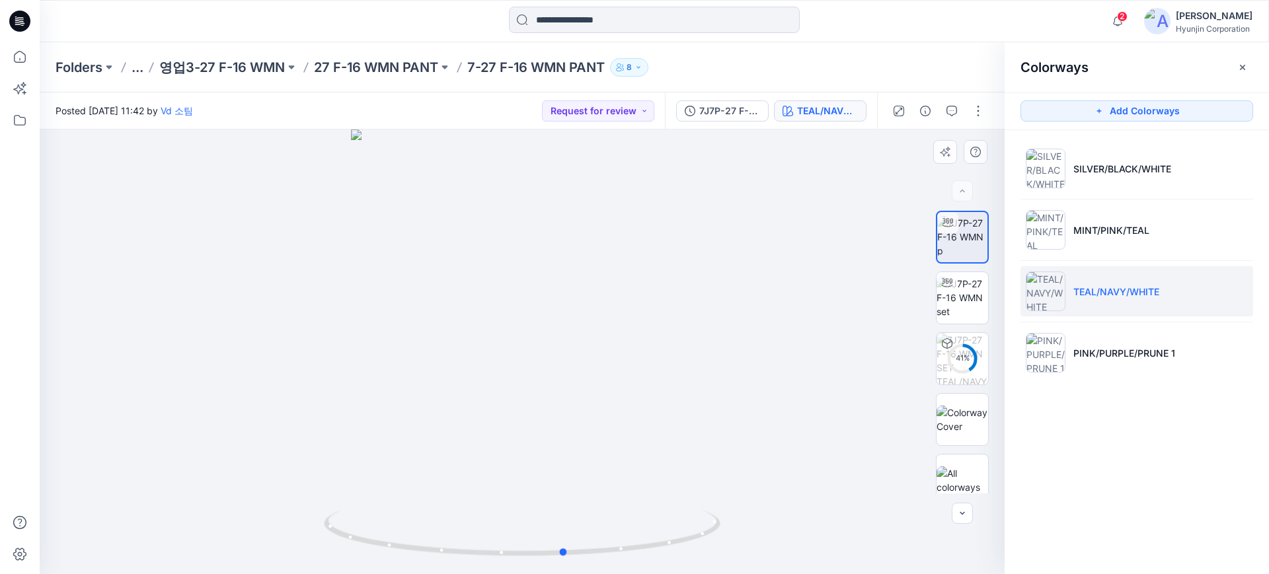
drag, startPoint x: 627, startPoint y: 511, endPoint x: 670, endPoint y: 486, distance: 49.8
click at [670, 486] on div at bounding box center [522, 352] width 965 height 445
click at [594, 462] on div at bounding box center [522, 352] width 965 height 445
click at [1097, 351] on p "PINK/PURPLE/PRUNE 1" at bounding box center [1125, 353] width 102 height 14
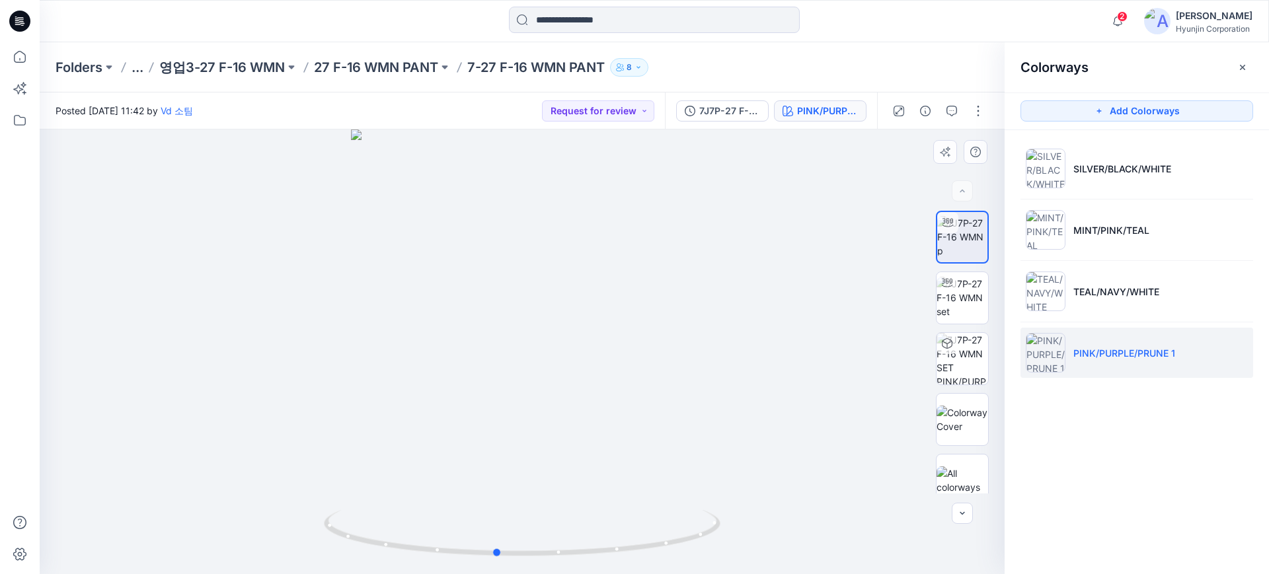
drag, startPoint x: 692, startPoint y: 454, endPoint x: 666, endPoint y: 459, distance: 26.3
click at [666, 459] on div at bounding box center [522, 352] width 965 height 445
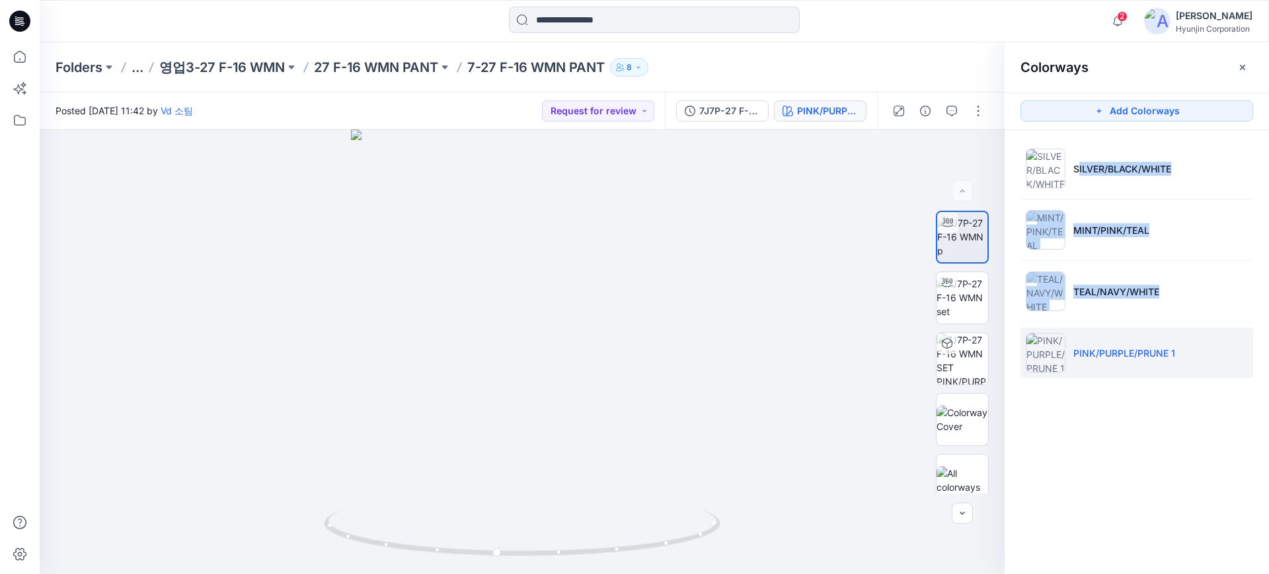
click at [1079, 487] on div "Colorways Add Colorways SILVER/BLACK/WHITE MINT/PINK/TEAL TEAL/NAVY/WHITE PINK/…" at bounding box center [1137, 308] width 264 height 532
click at [1119, 163] on p "SILVER/BLACK/WHITE" at bounding box center [1123, 169] width 98 height 14
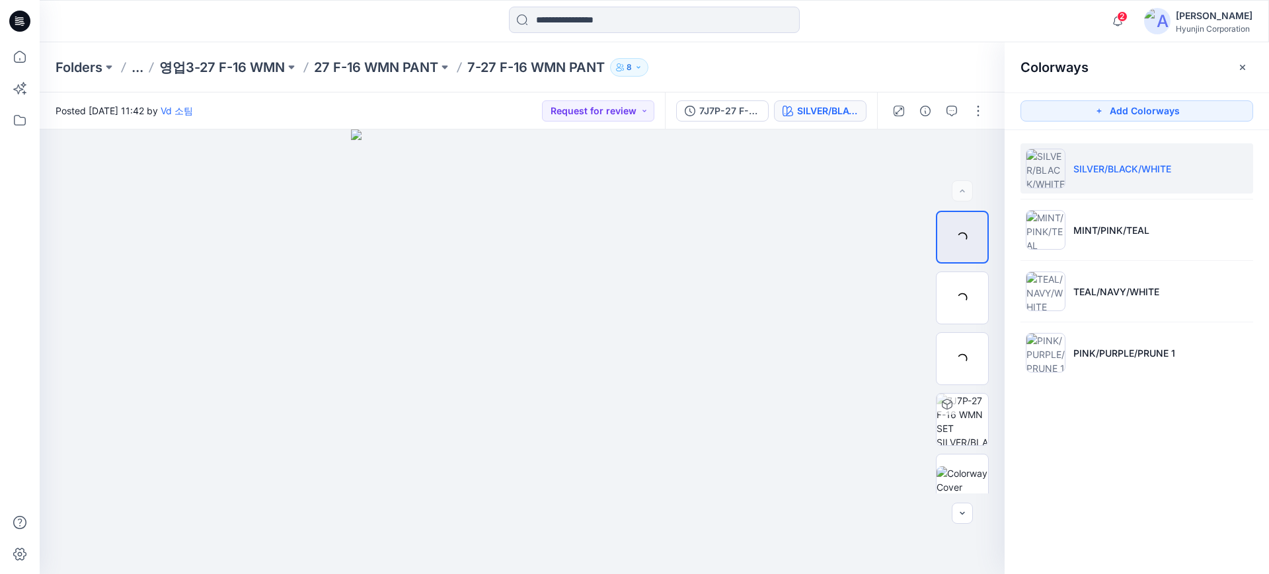
click at [1103, 173] on p "SILVER/BLACK/WHITE" at bounding box center [1123, 169] width 98 height 14
click at [964, 366] on img at bounding box center [962, 359] width 29 height 14
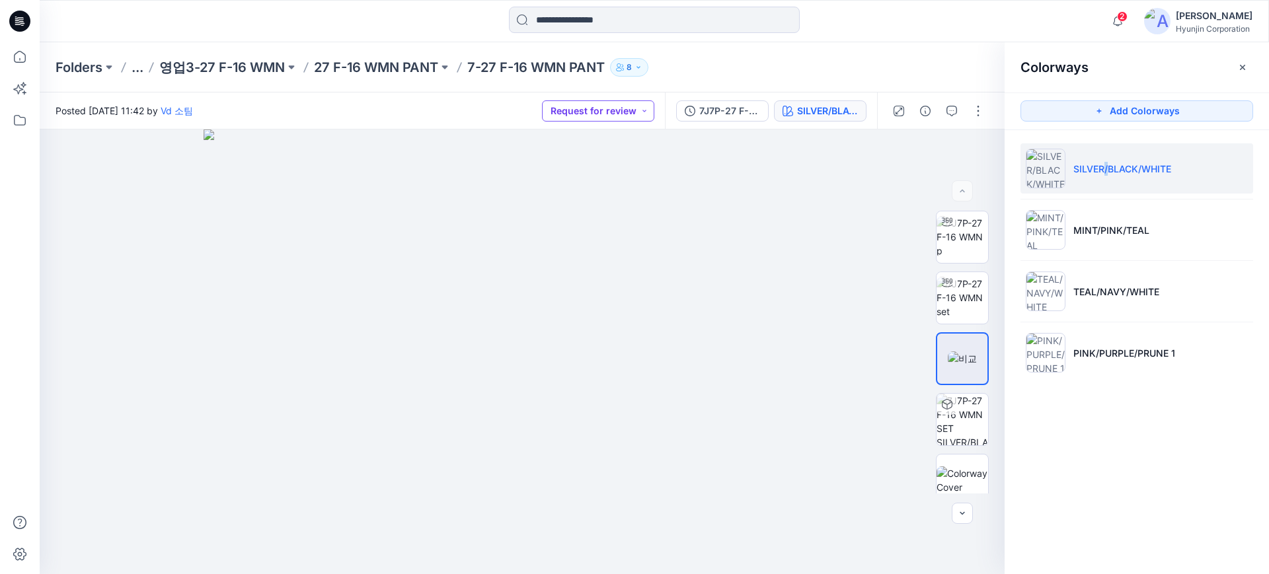
click at [616, 112] on button "Request for review" at bounding box center [598, 110] width 112 height 21
click at [602, 180] on p "Accepted" at bounding box center [584, 172] width 42 height 17
click at [352, 75] on p "27 F-16 WMN PANT" at bounding box center [376, 67] width 124 height 19
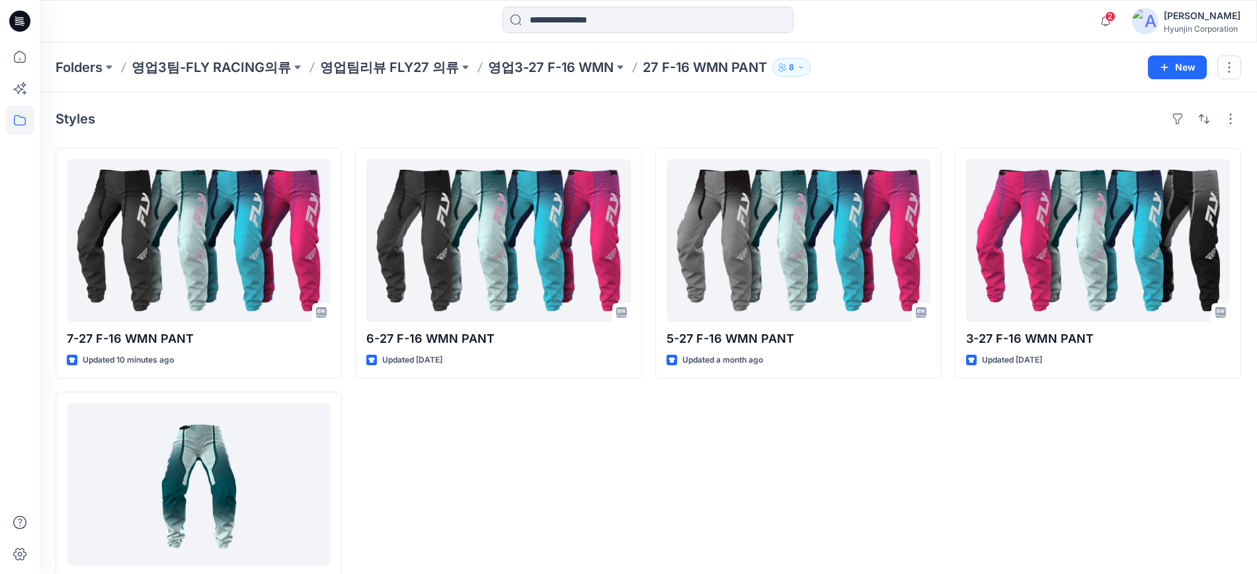
click at [533, 77] on div "Folders 영업3팀-FLY RACING의류 영업팀리뷰 FLY27 의류 영업3-27 F-16 WMN 27 F-16 WMN PANT 8 New" at bounding box center [648, 67] width 1217 height 50
click at [538, 68] on p "영업3-27 F-16 WMN" at bounding box center [551, 67] width 126 height 19
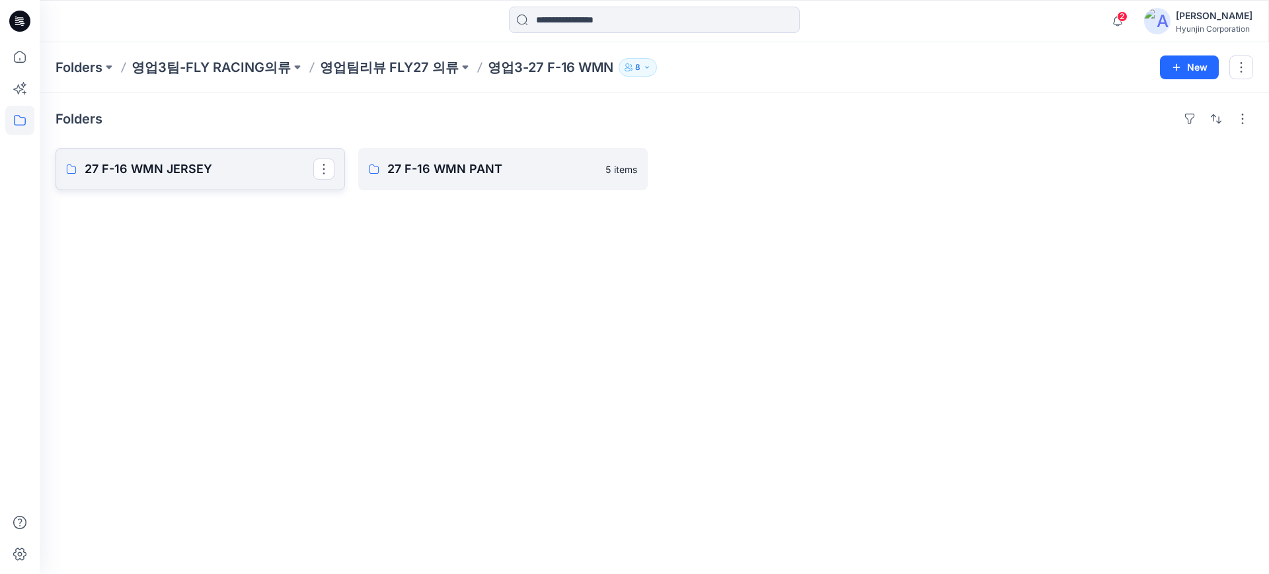
click at [274, 165] on p "27 F-16 WMN JERSEY" at bounding box center [199, 169] width 229 height 19
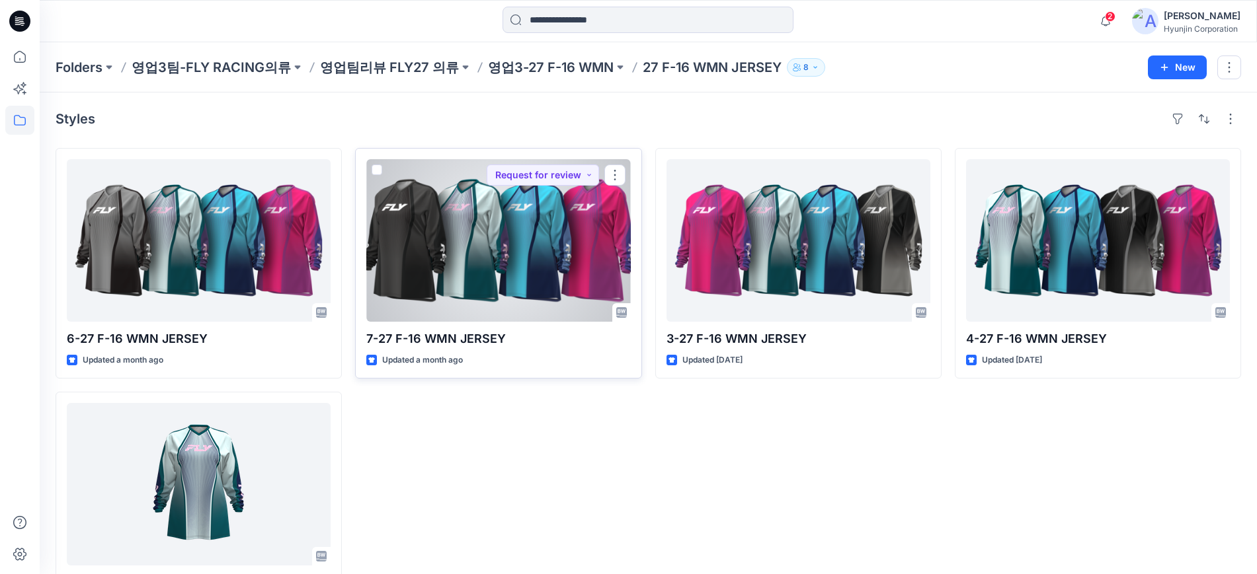
click at [495, 275] on div at bounding box center [498, 240] width 264 height 163
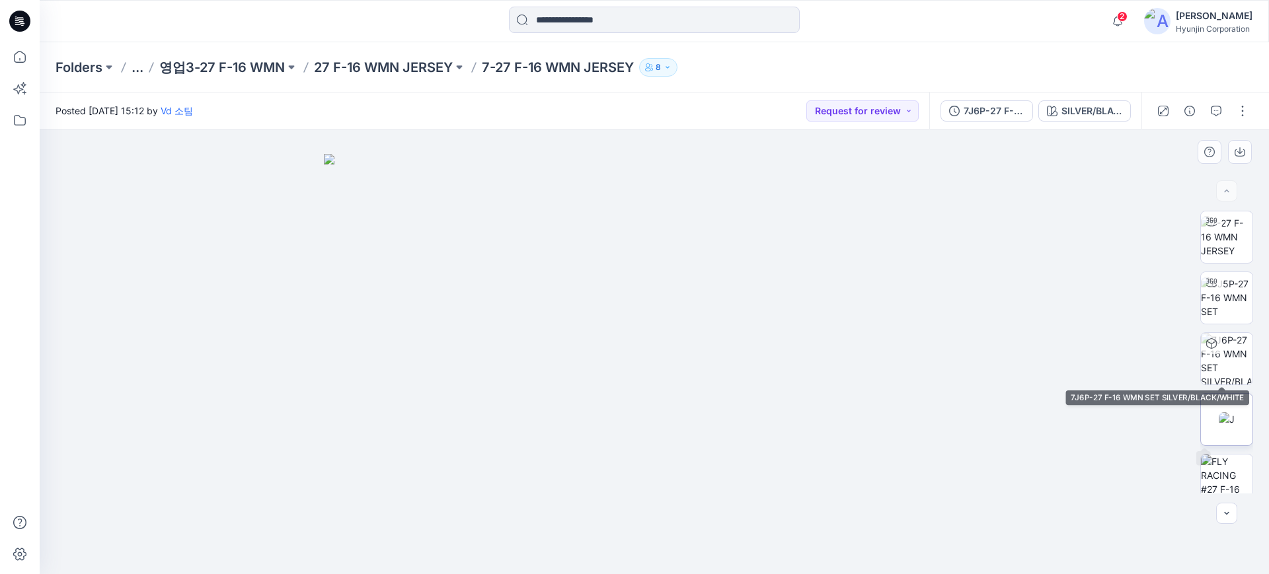
drag, startPoint x: 1212, startPoint y: 414, endPoint x: 1227, endPoint y: 395, distance: 23.5
click at [1219, 414] on img at bounding box center [1227, 420] width 16 height 14
click at [833, 120] on button "Request for review" at bounding box center [863, 110] width 112 height 21
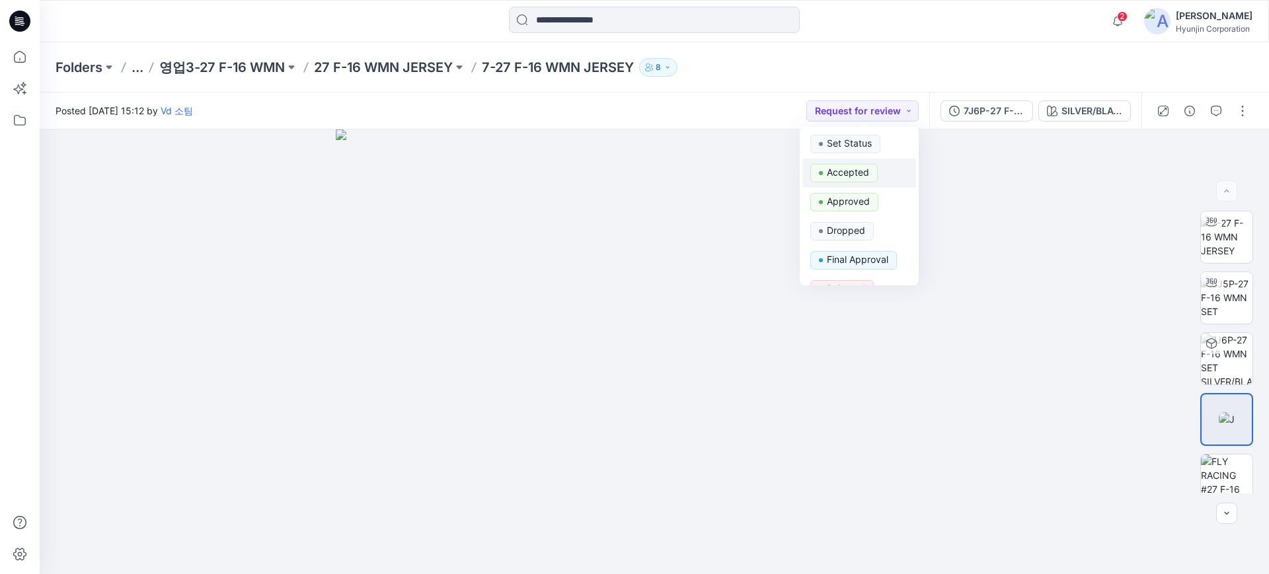
click at [853, 170] on p "Accepted" at bounding box center [848, 172] width 42 height 17
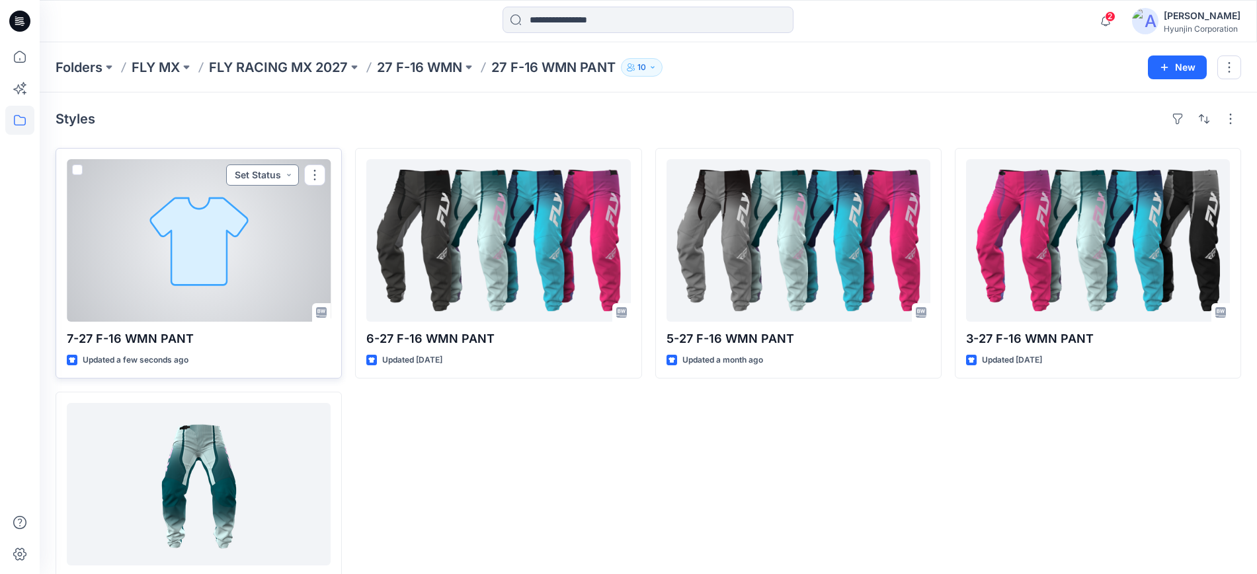
drag, startPoint x: 338, startPoint y: 182, endPoint x: 259, endPoint y: 185, distance: 79.4
click at [259, 185] on button "Set Status" at bounding box center [262, 175] width 73 height 21
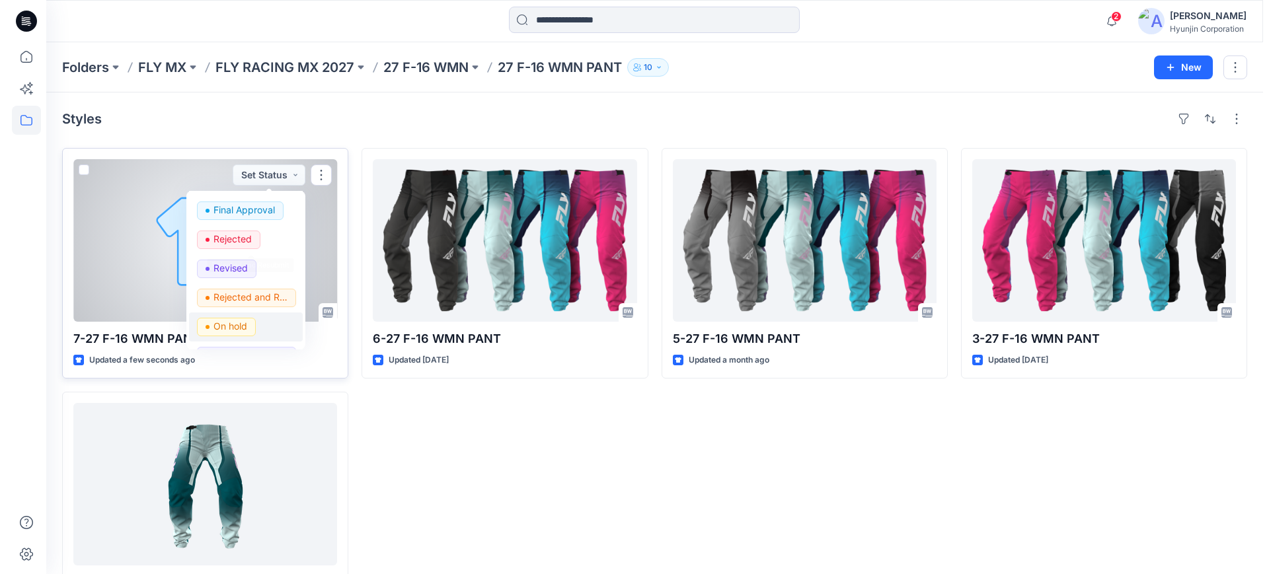
scroll to position [167, 0]
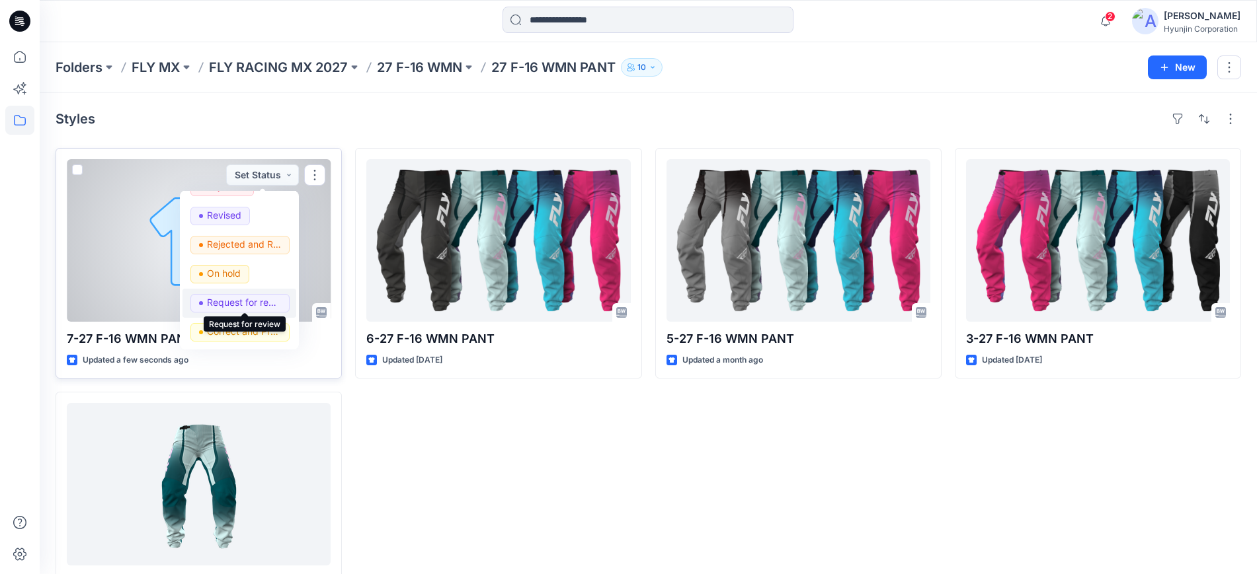
click at [240, 306] on p "Request for review" at bounding box center [244, 302] width 74 height 17
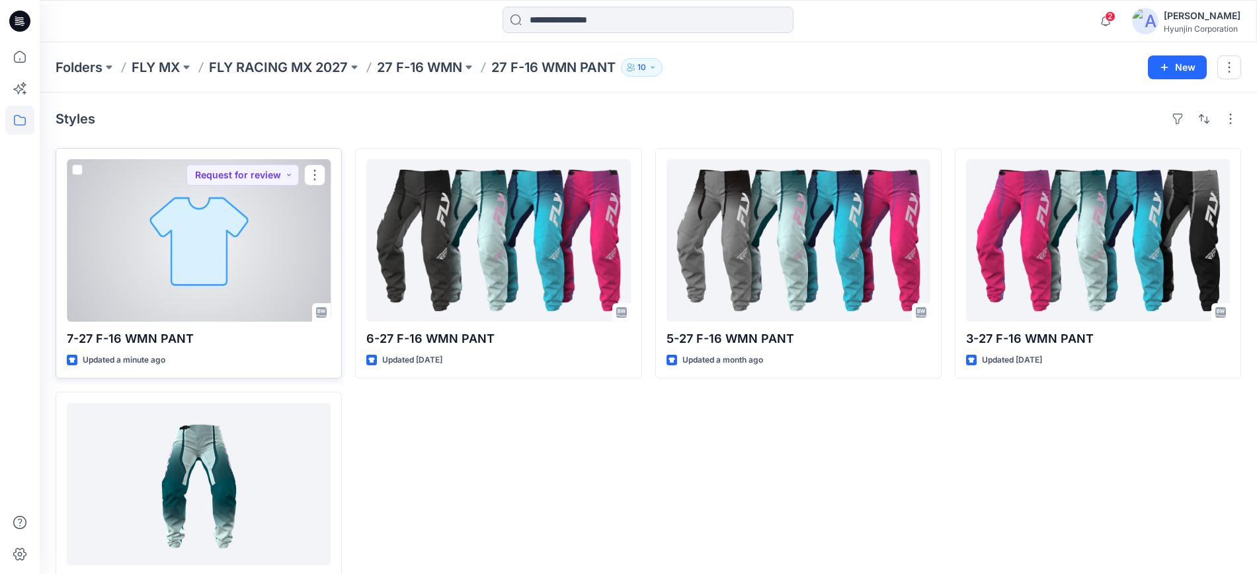
click at [458, 508] on div "6-27 F-16 WMN PANT Updated [DATE]" at bounding box center [498, 385] width 286 height 474
click at [233, 253] on div at bounding box center [199, 240] width 264 height 163
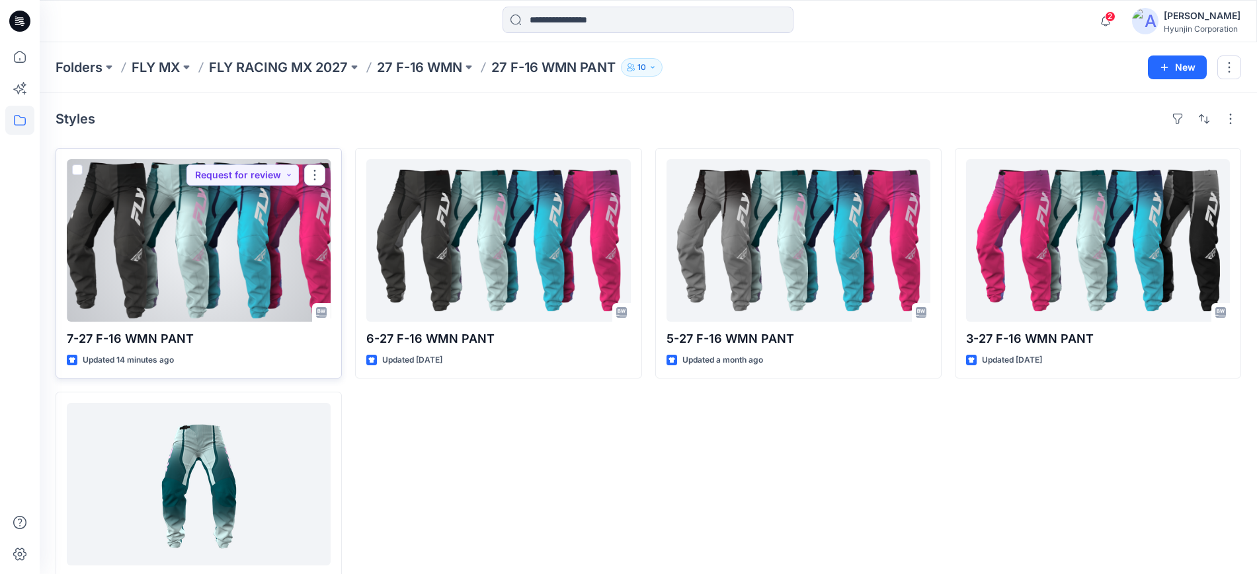
click at [232, 279] on div at bounding box center [199, 240] width 264 height 163
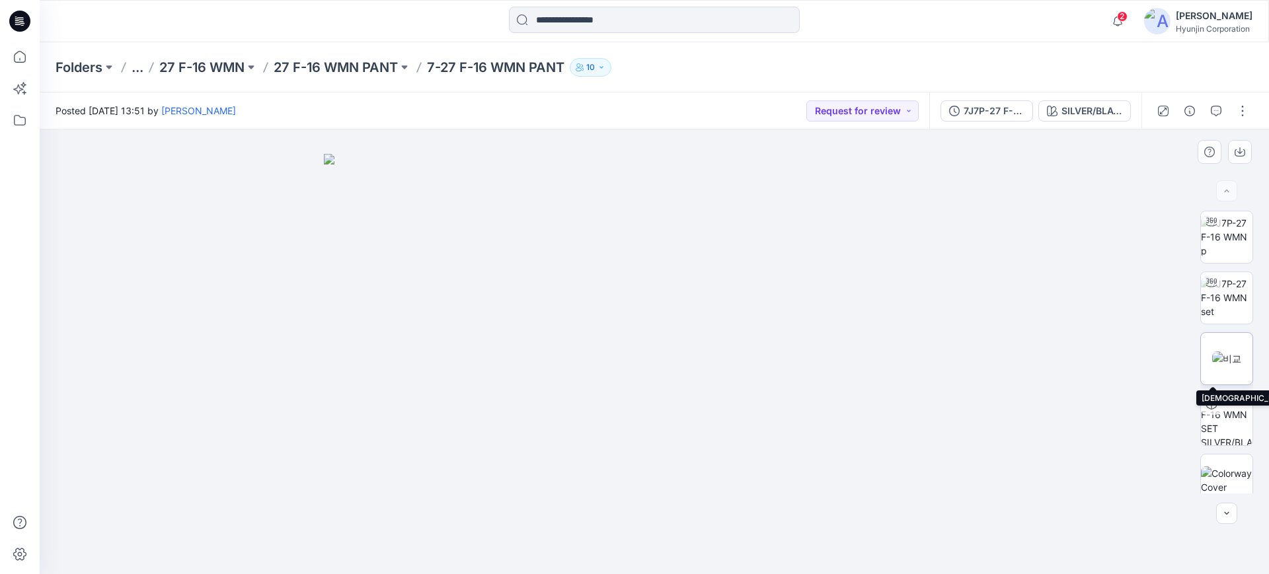
click at [1224, 352] on img at bounding box center [1226, 359] width 29 height 14
click at [107, 366] on div at bounding box center [655, 352] width 1230 height 445
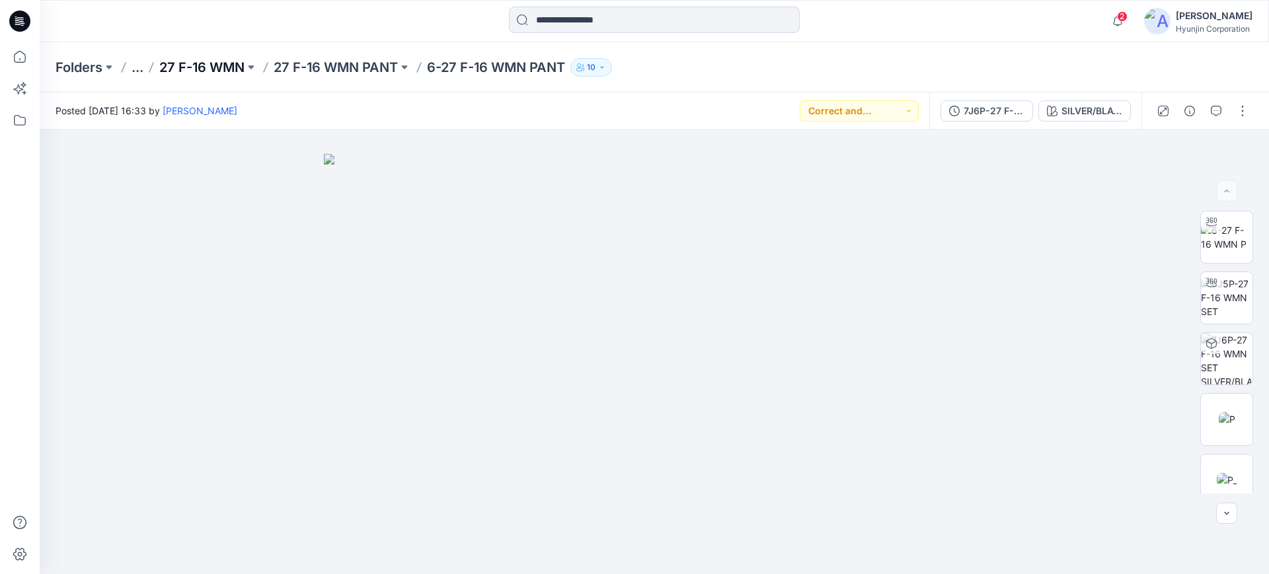
click at [219, 63] on p "27 F-16 WMN" at bounding box center [201, 67] width 85 height 19
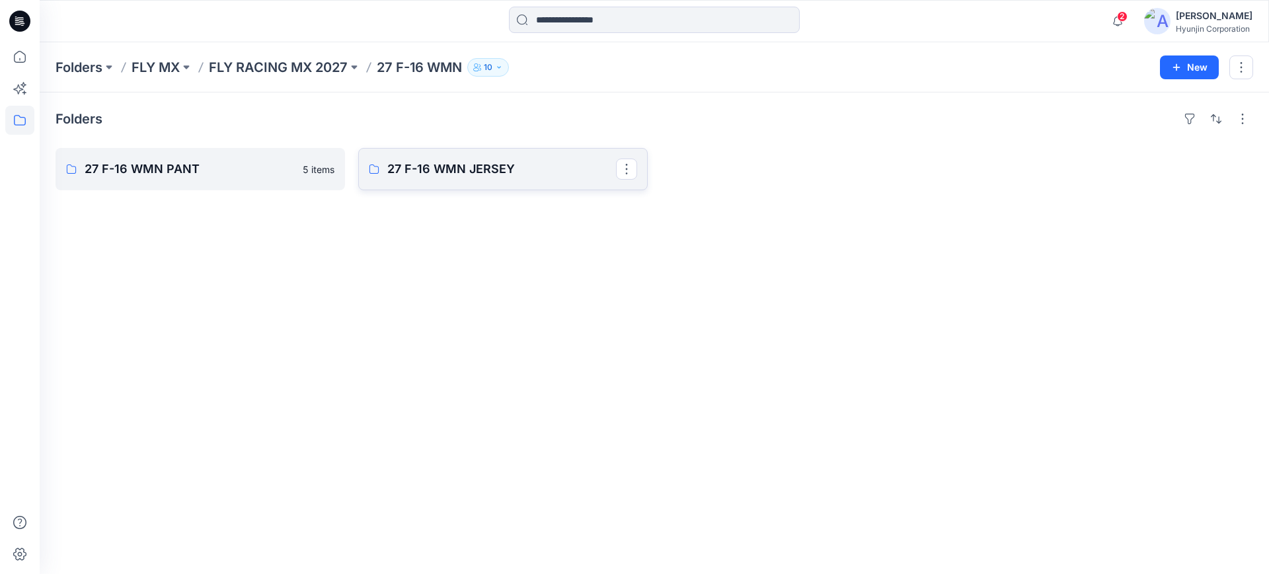
click at [454, 181] on link "27 F-16 WMN JERSEY" at bounding box center [503, 169] width 290 height 42
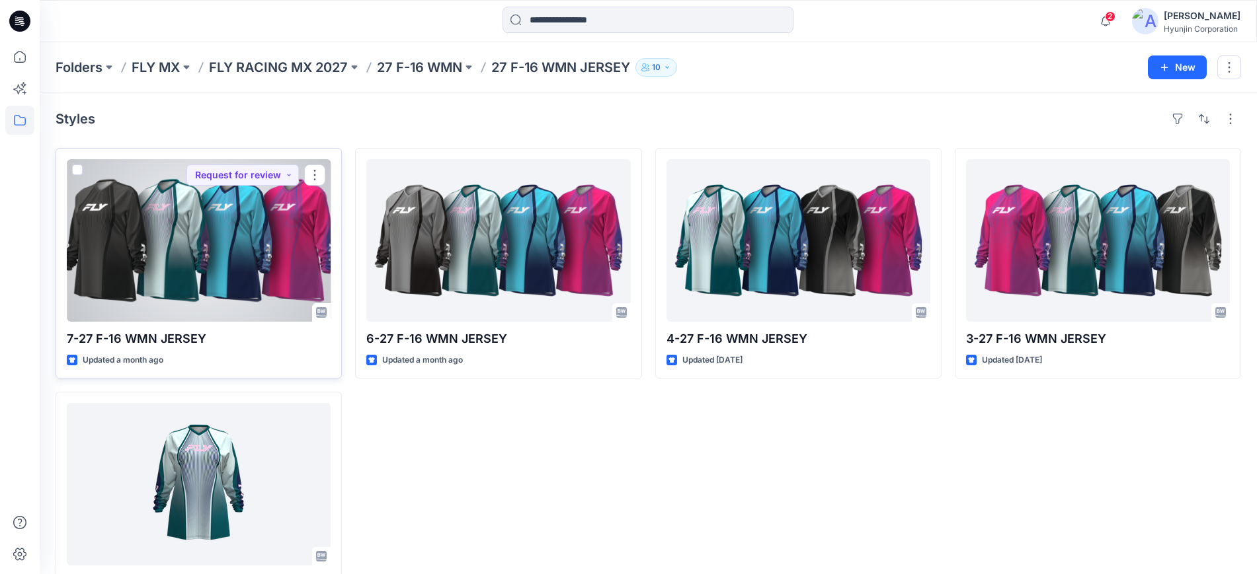
click at [247, 252] on div at bounding box center [199, 240] width 264 height 163
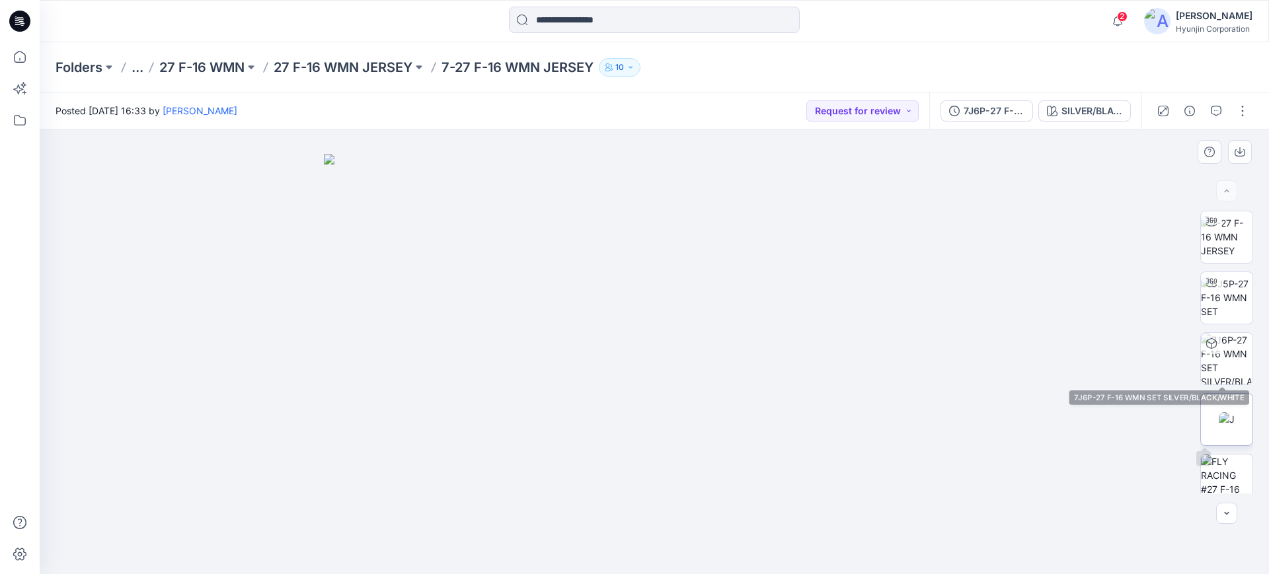
click at [1227, 413] on img at bounding box center [1227, 420] width 16 height 14
click at [97, 303] on div at bounding box center [655, 352] width 1230 height 445
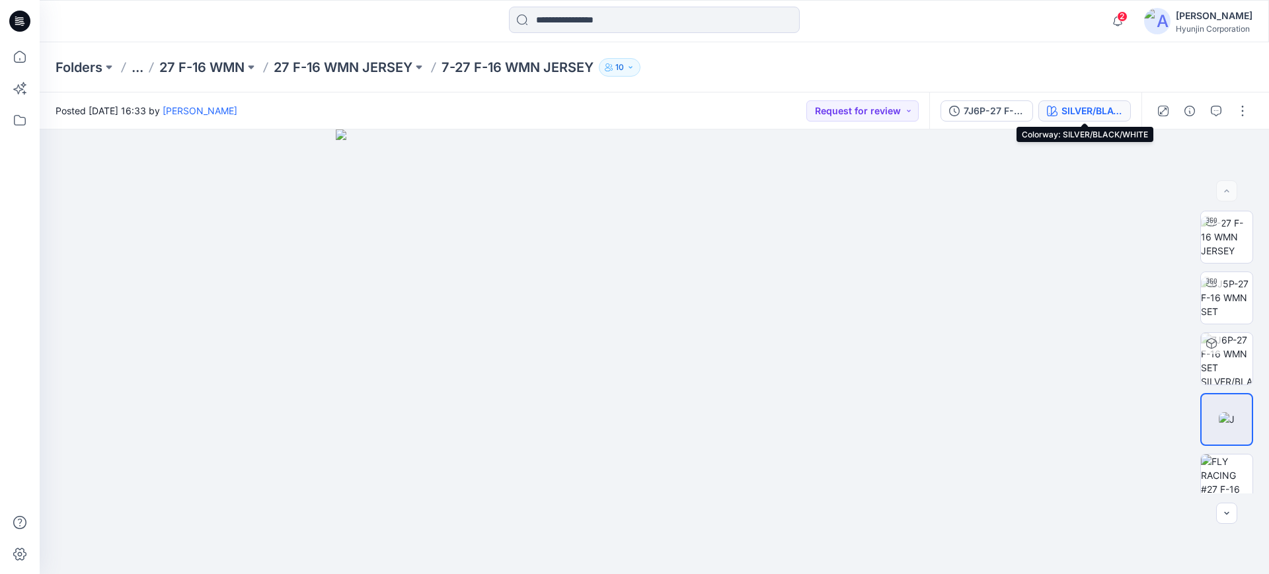
click at [1099, 100] on button "SILVER/BLACK/WHITE" at bounding box center [1085, 110] width 93 height 21
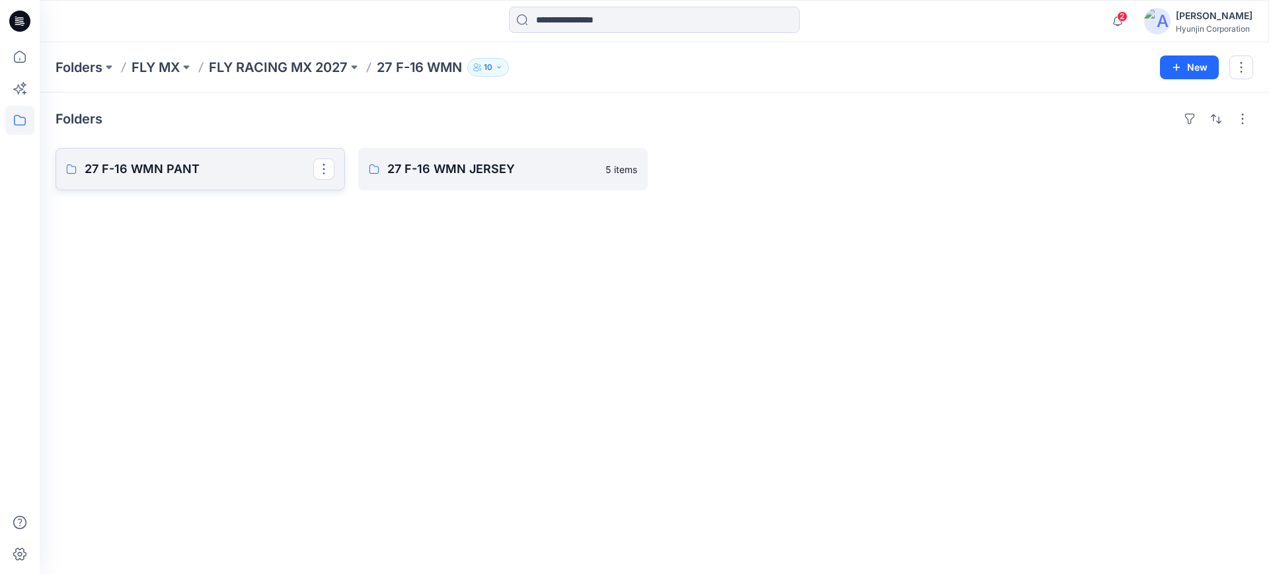
click at [221, 184] on link "27 F-16 WMN PANT" at bounding box center [201, 169] width 290 height 42
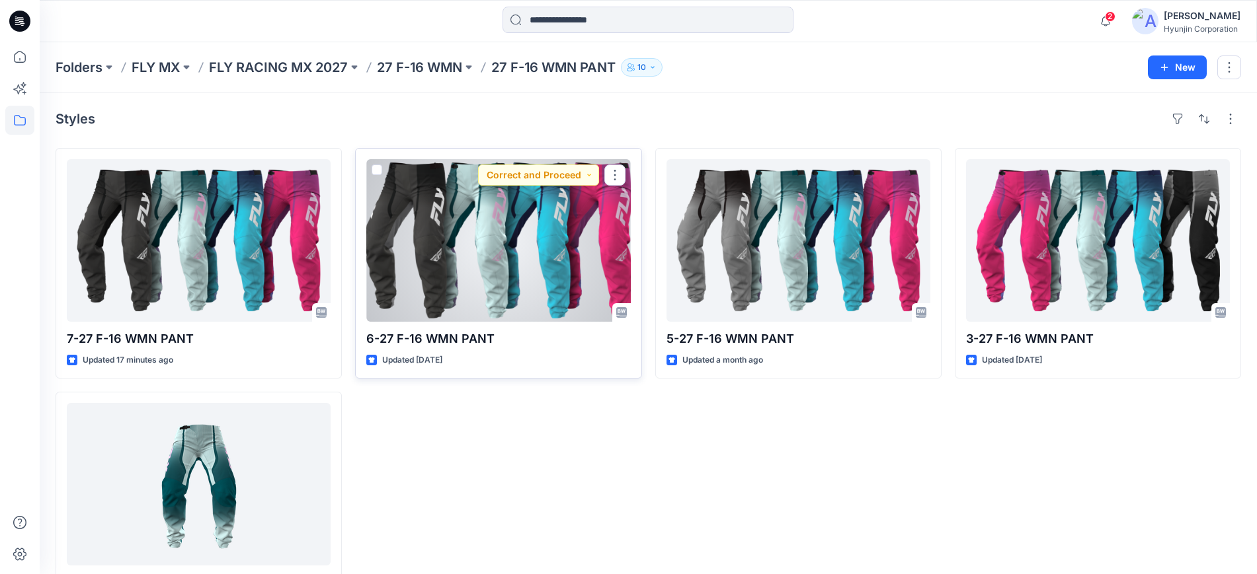
click at [463, 233] on div at bounding box center [498, 240] width 264 height 163
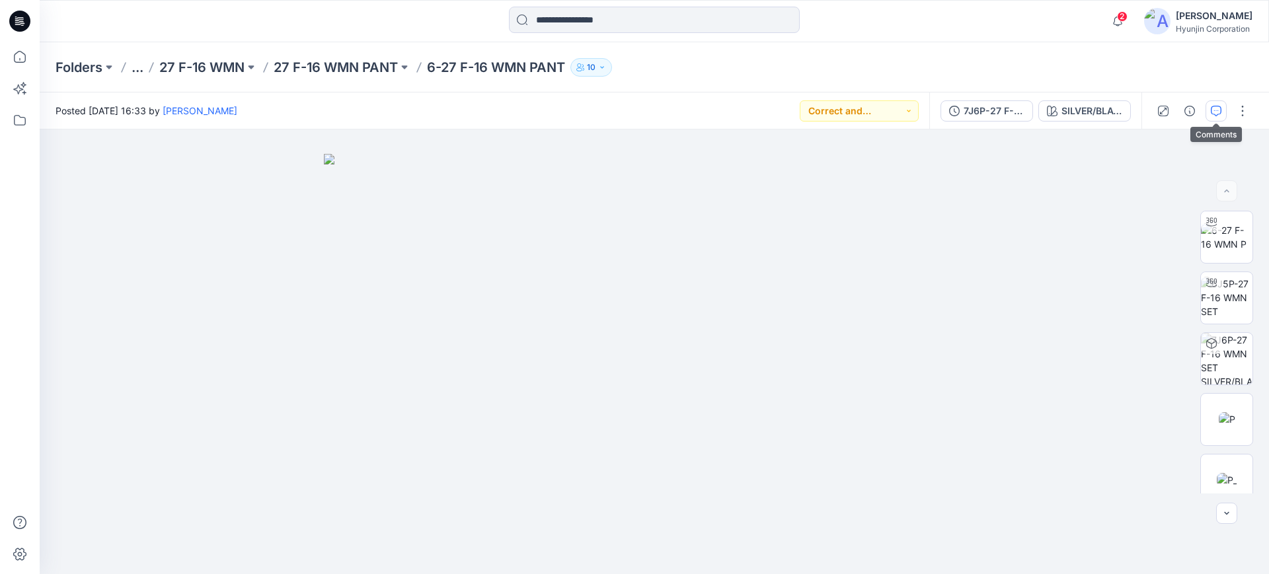
click at [1224, 114] on button "button" at bounding box center [1216, 110] width 21 height 21
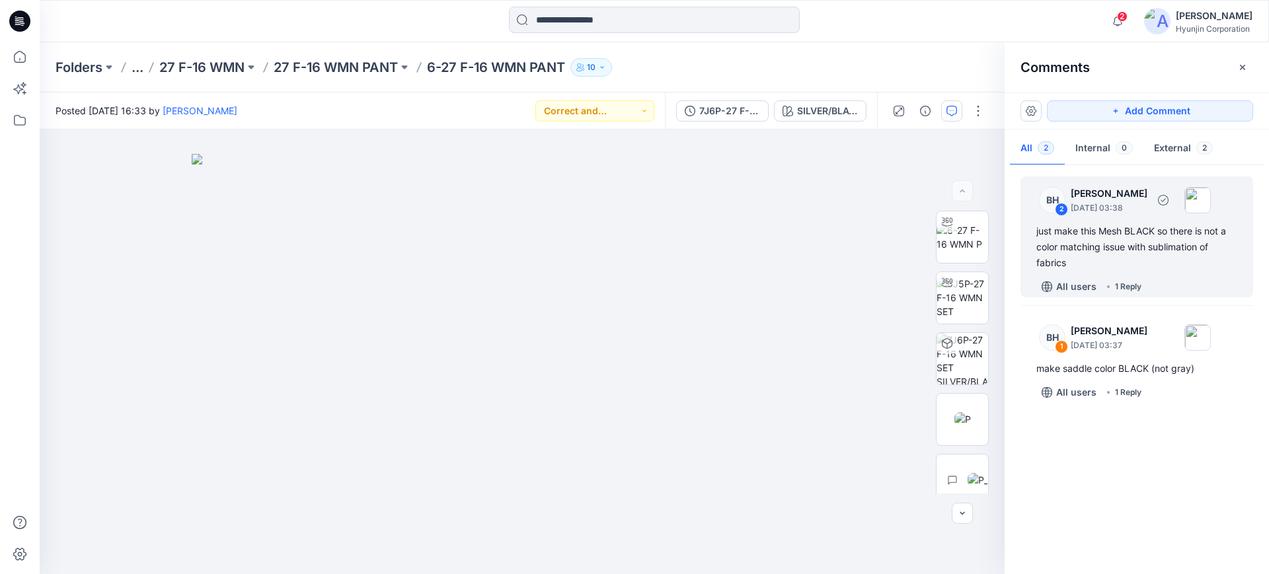
click at [1146, 231] on div "just make this Mesh BLACK so there is not a color matching issue with sublimati…" at bounding box center [1137, 247] width 201 height 48
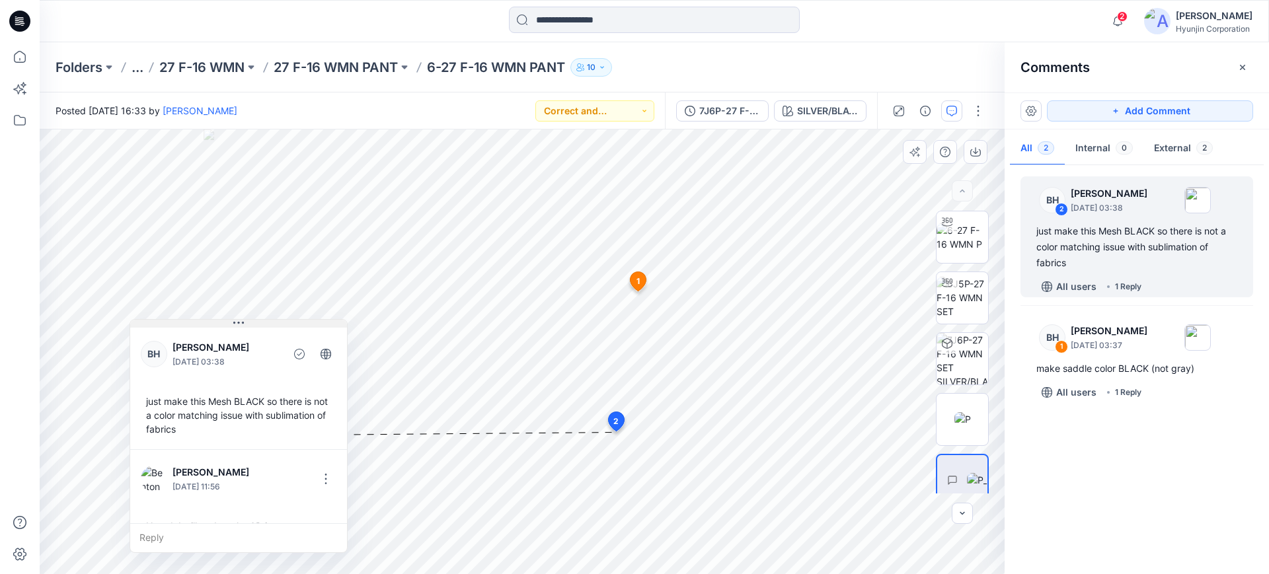
drag, startPoint x: 623, startPoint y: 442, endPoint x: 210, endPoint y: 310, distance: 433.6
click at [210, 320] on button at bounding box center [238, 324] width 217 height 8
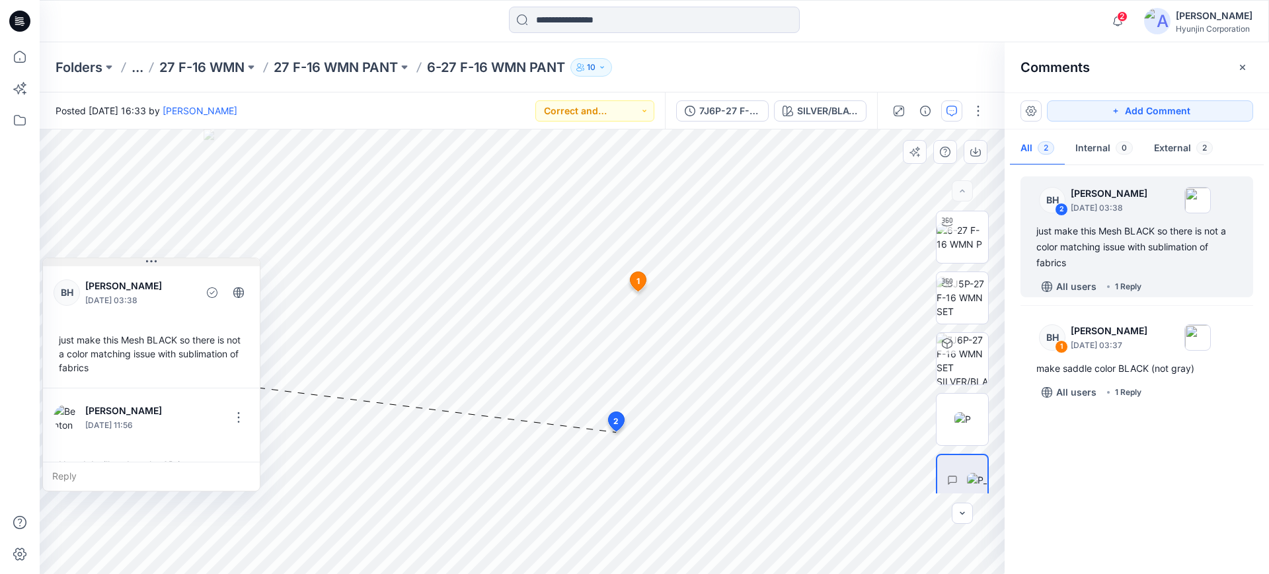
drag, startPoint x: 219, startPoint y: 309, endPoint x: 194, endPoint y: 260, distance: 54.4
click at [194, 260] on button at bounding box center [151, 262] width 217 height 8
